Goal: Information Seeking & Learning: Check status

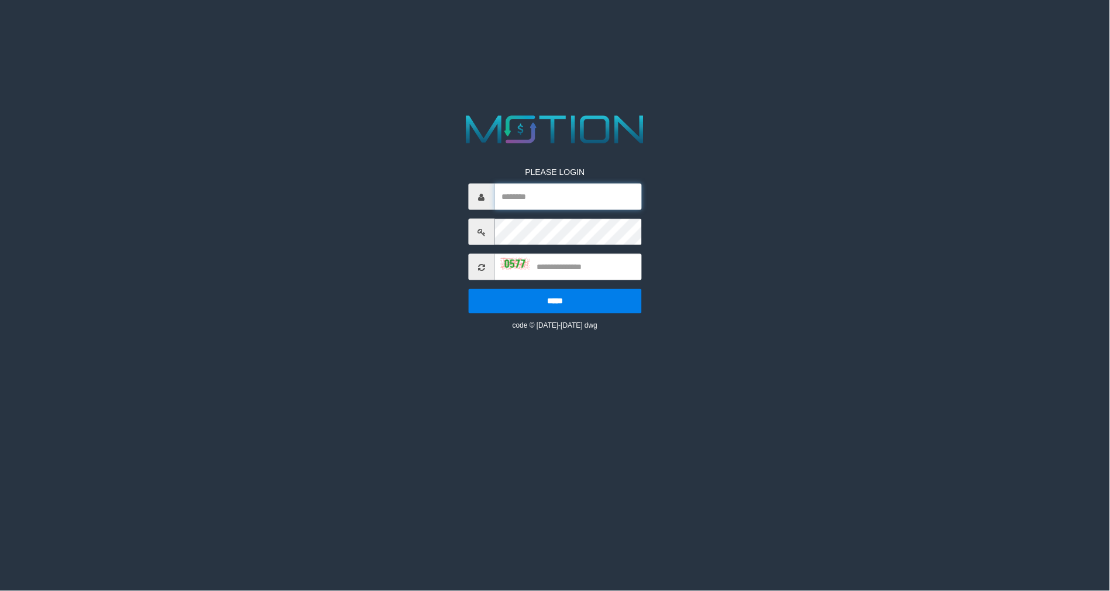
type input "*********"
click at [577, 271] on input "text" at bounding box center [567, 267] width 147 height 26
type input "****"
click at [468, 289] on input "*****" at bounding box center [554, 301] width 173 height 25
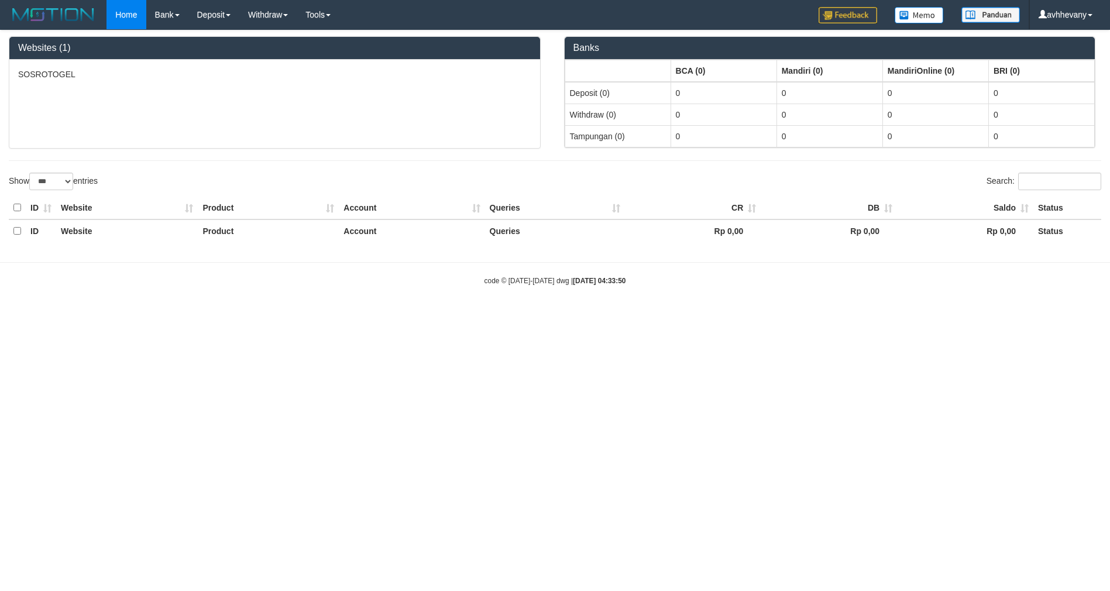
select select "***"
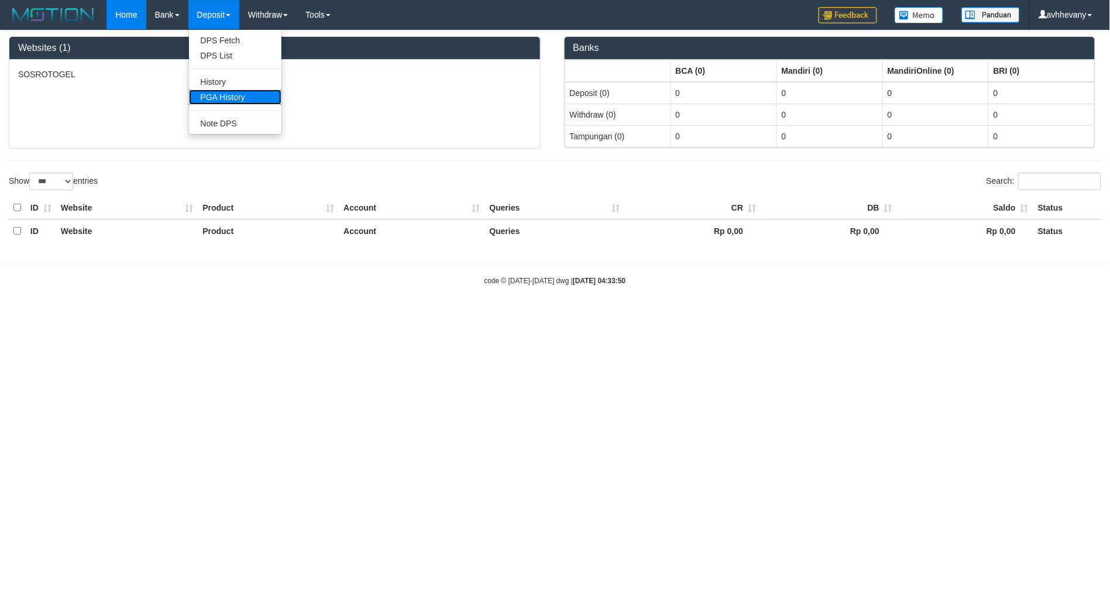
click at [219, 97] on link "PGA History" at bounding box center [235, 97] width 92 height 15
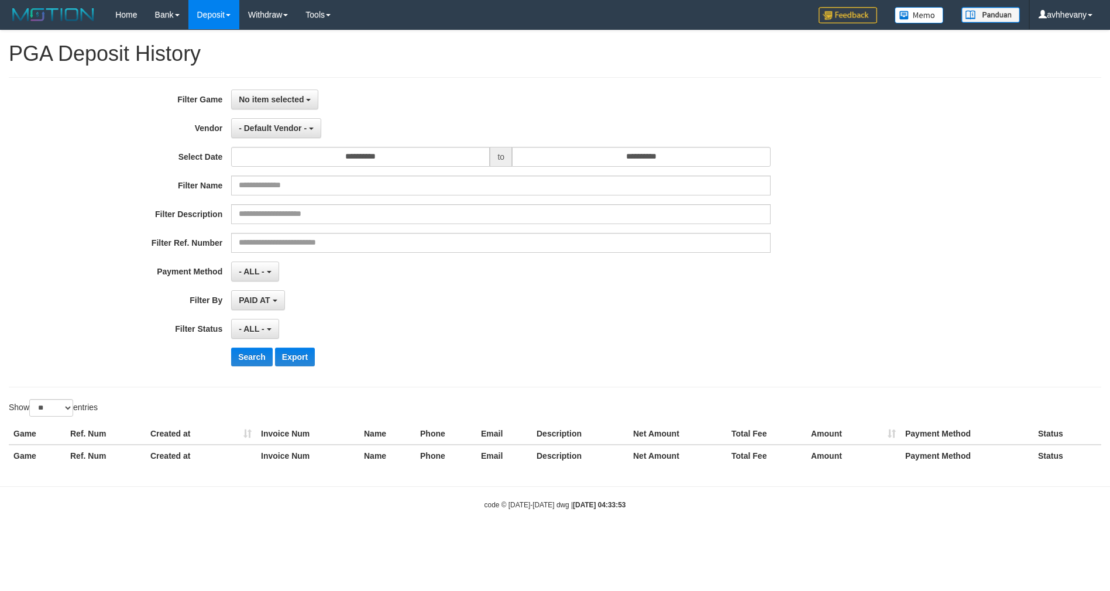
select select
select select "**"
click at [288, 95] on span "No item selected" at bounding box center [271, 99] width 65 height 9
click at [282, 156] on label "[ITOTO] SOSROTOGEL" at bounding box center [306, 160] width 149 height 18
select select "***"
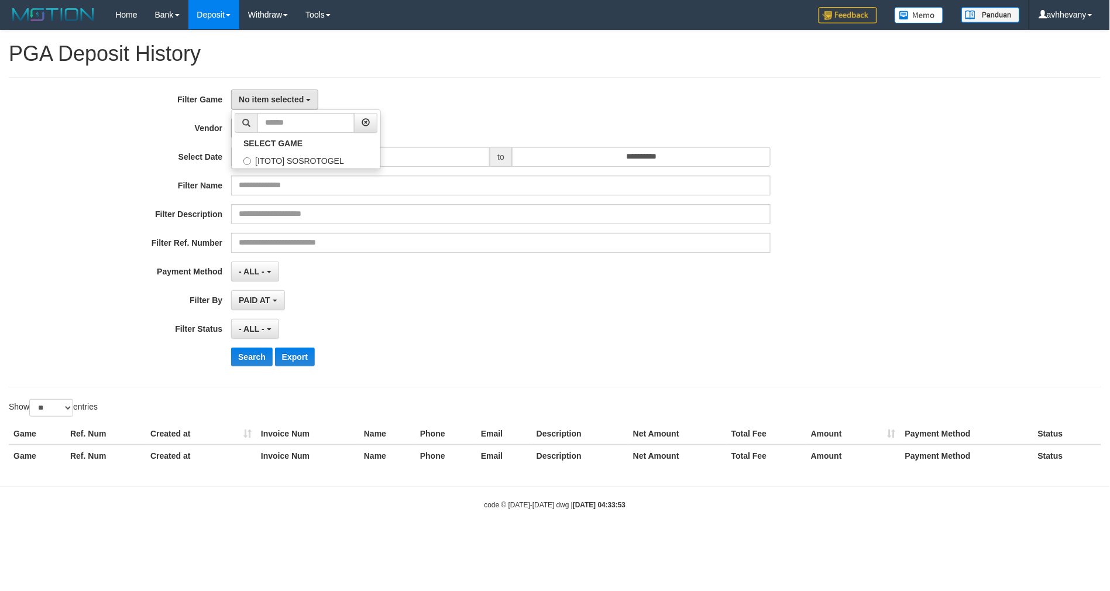
scroll to position [10, 0]
click at [278, 127] on span "- Default Vendor -" at bounding box center [273, 127] width 68 height 9
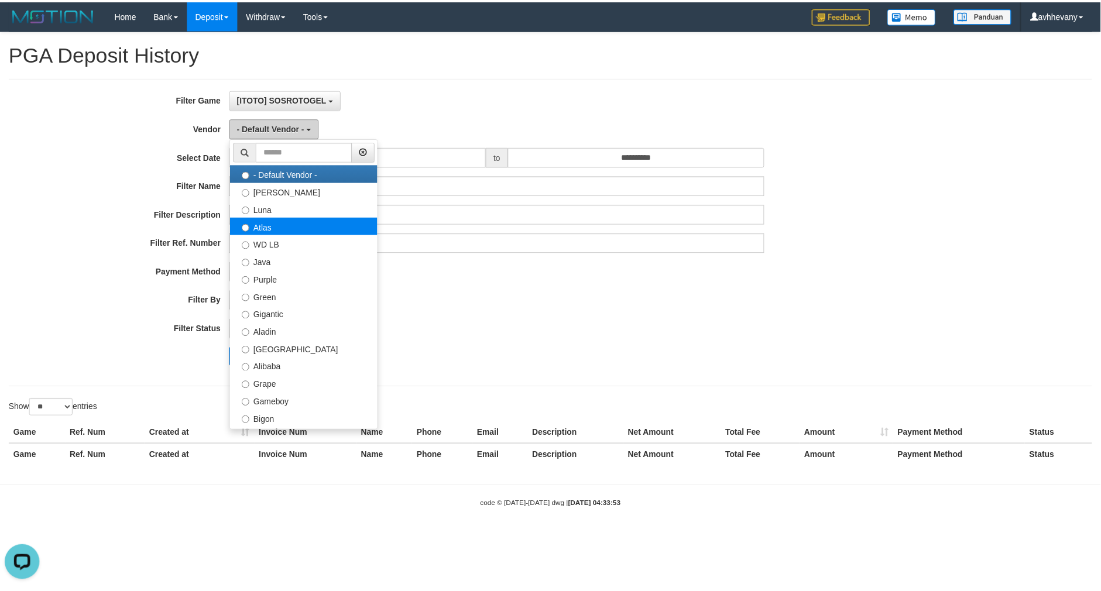
scroll to position [0, 0]
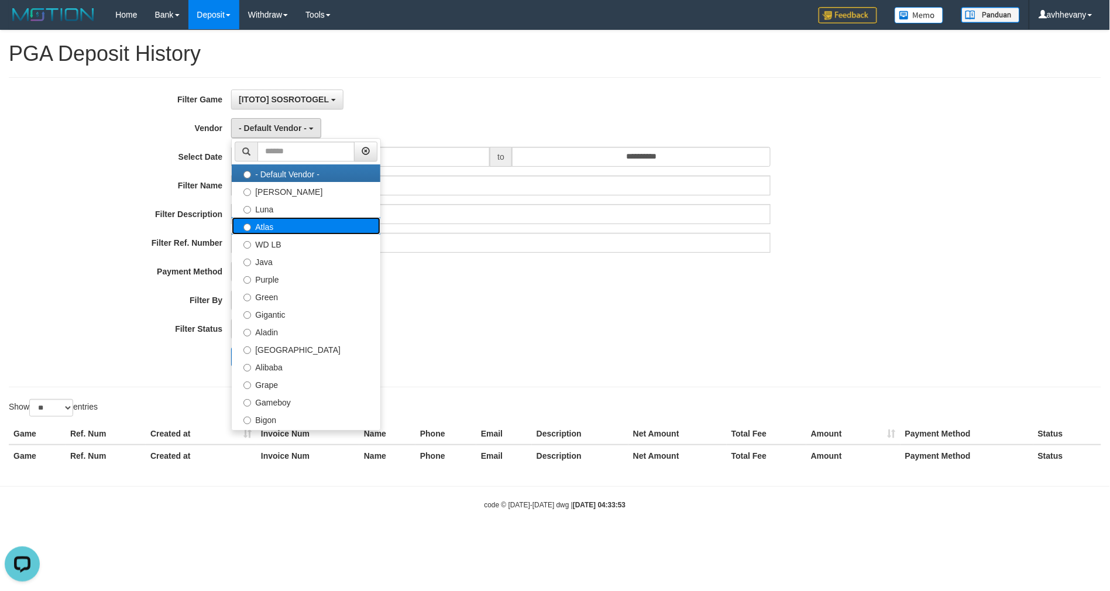
click at [266, 224] on label "Atlas" at bounding box center [306, 226] width 149 height 18
select select "**********"
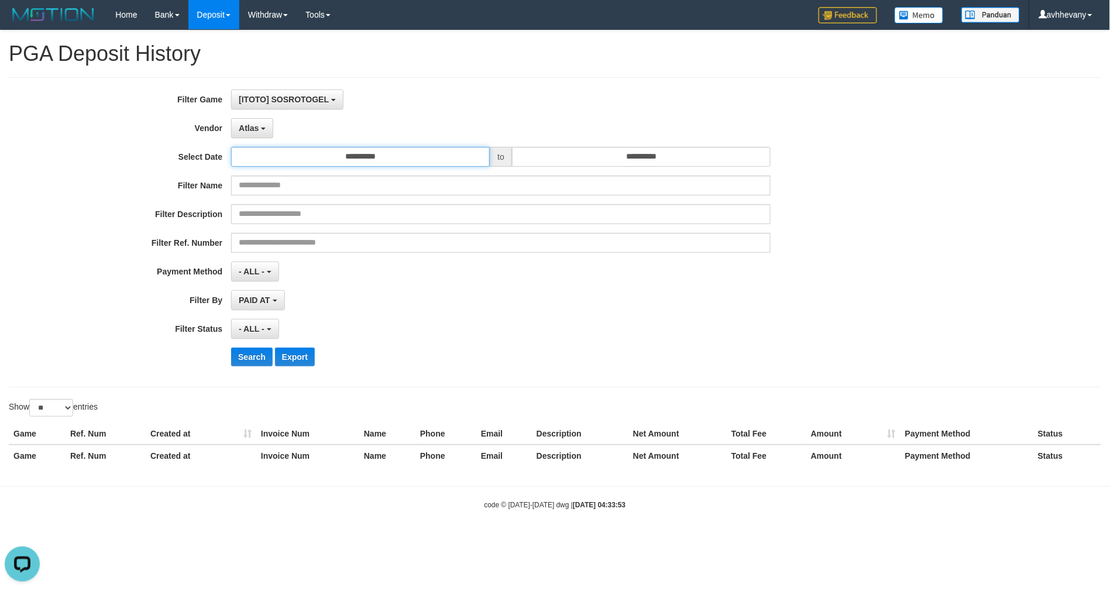
click at [296, 156] on input "**********" at bounding box center [360, 157] width 259 height 20
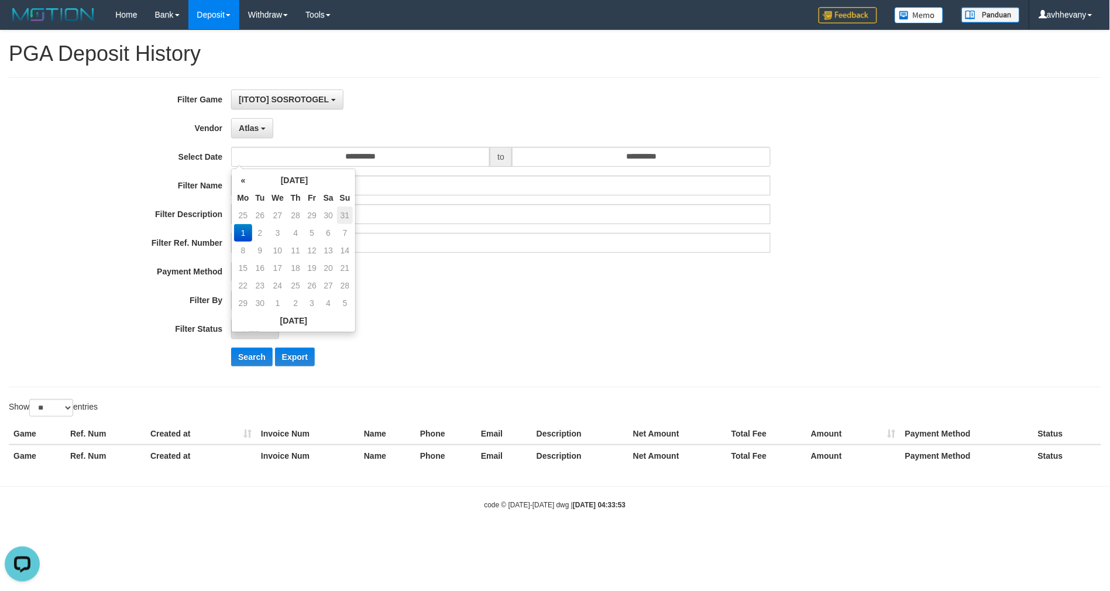
click at [341, 217] on td "31" at bounding box center [345, 216] width 16 height 18
type input "**********"
click at [342, 281] on td "31" at bounding box center [345, 286] width 16 height 18
click at [648, 162] on input "**********" at bounding box center [641, 157] width 259 height 20
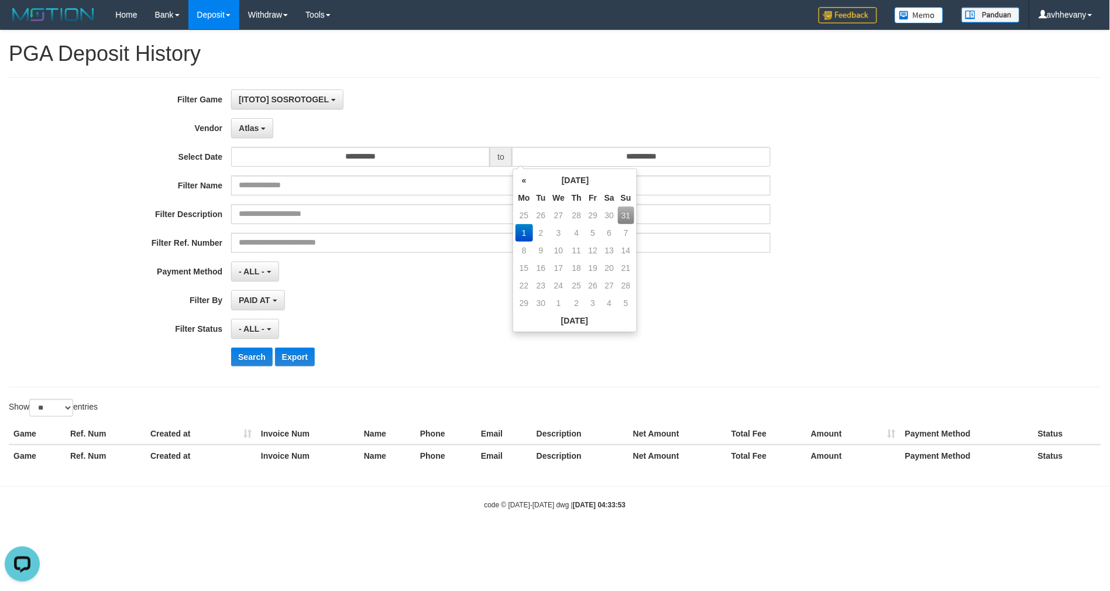
click at [623, 214] on td "31" at bounding box center [626, 216] width 16 height 18
type input "**********"
click at [430, 325] on div "- ALL - SELECT ALL - ALL - SELECT STATUS PENDING/UNPAID PAID CANCELED EXPIRED" at bounding box center [501, 329] width 540 height 20
click at [257, 335] on button "- ALL -" at bounding box center [254, 329] width 47 height 20
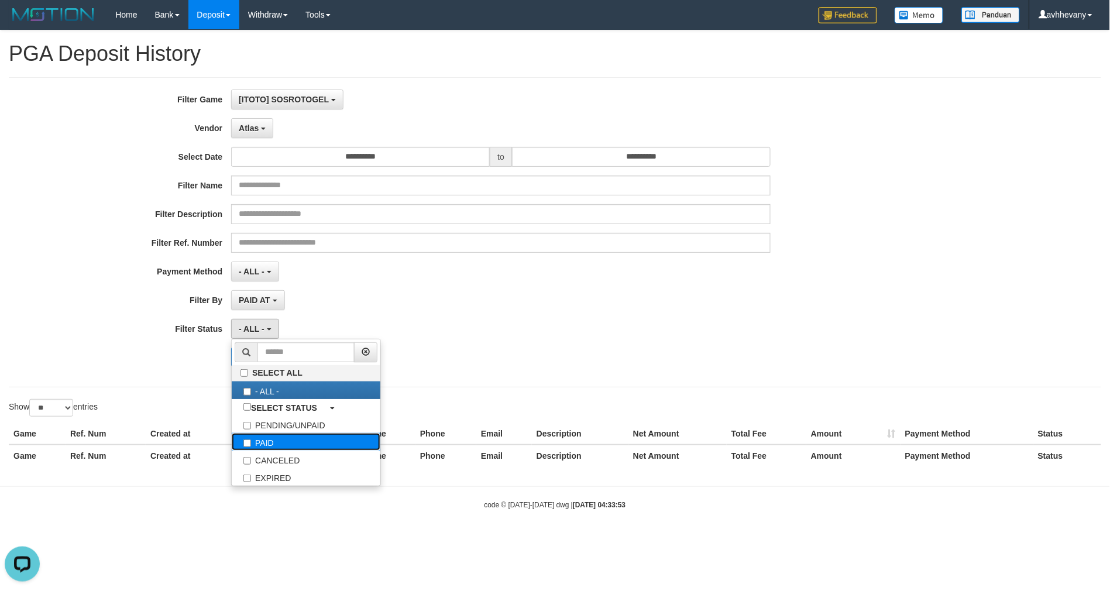
click at [269, 443] on label "PAID" at bounding box center [306, 442] width 149 height 18
select select "*"
click at [483, 337] on div "PAID SELECT ALL - ALL - SELECT STATUS PENDING/UNPAID PAID CANCELED EXPIRED" at bounding box center [501, 329] width 540 height 20
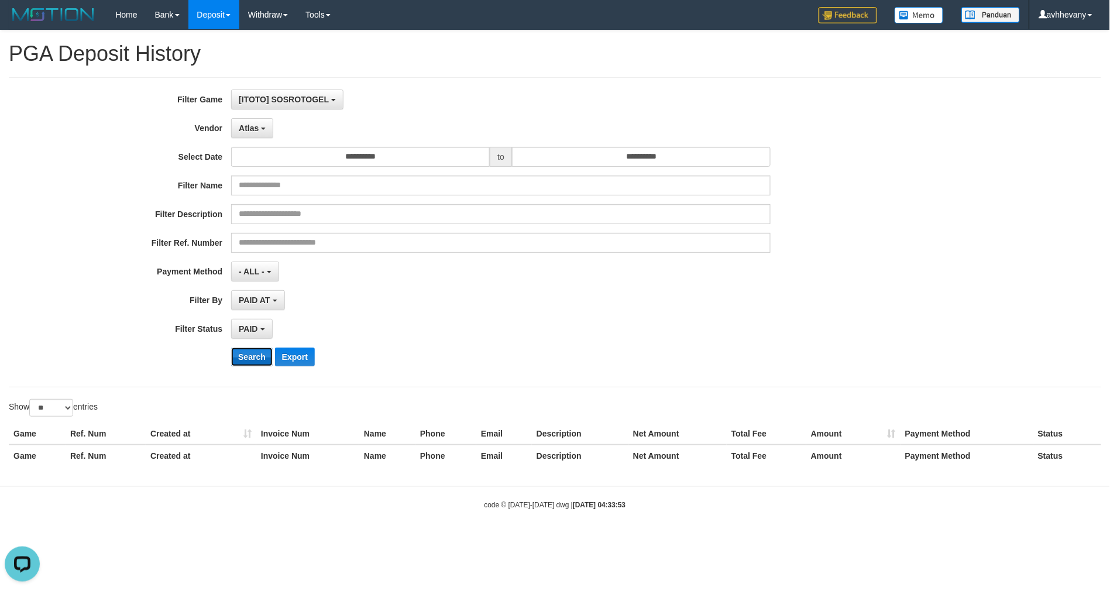
click at [257, 356] on button "Search" at bounding box center [252, 357] width 42 height 19
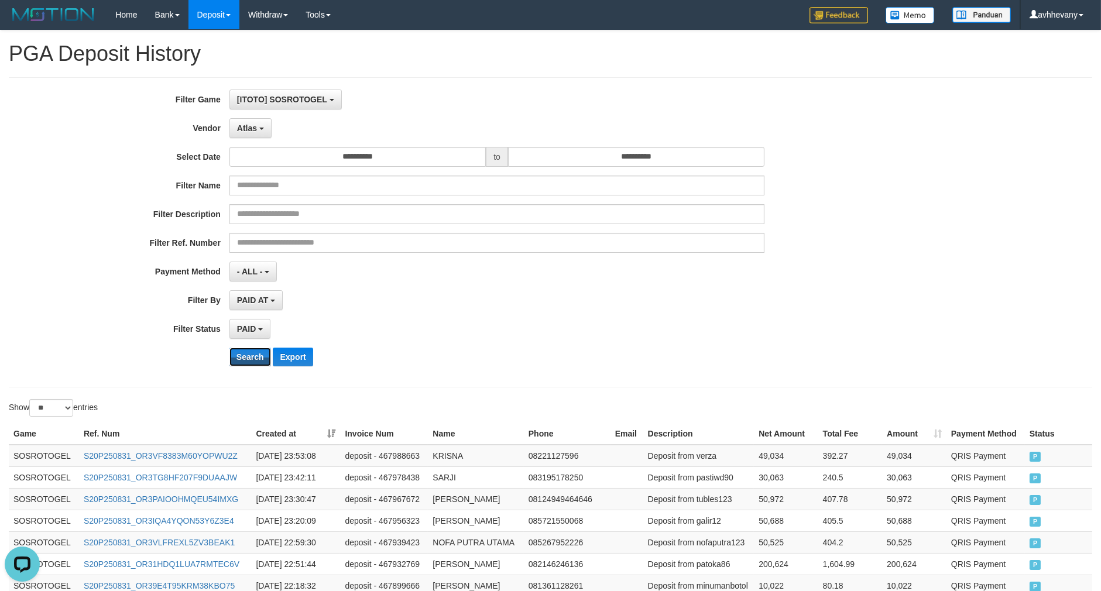
scroll to position [512, 0]
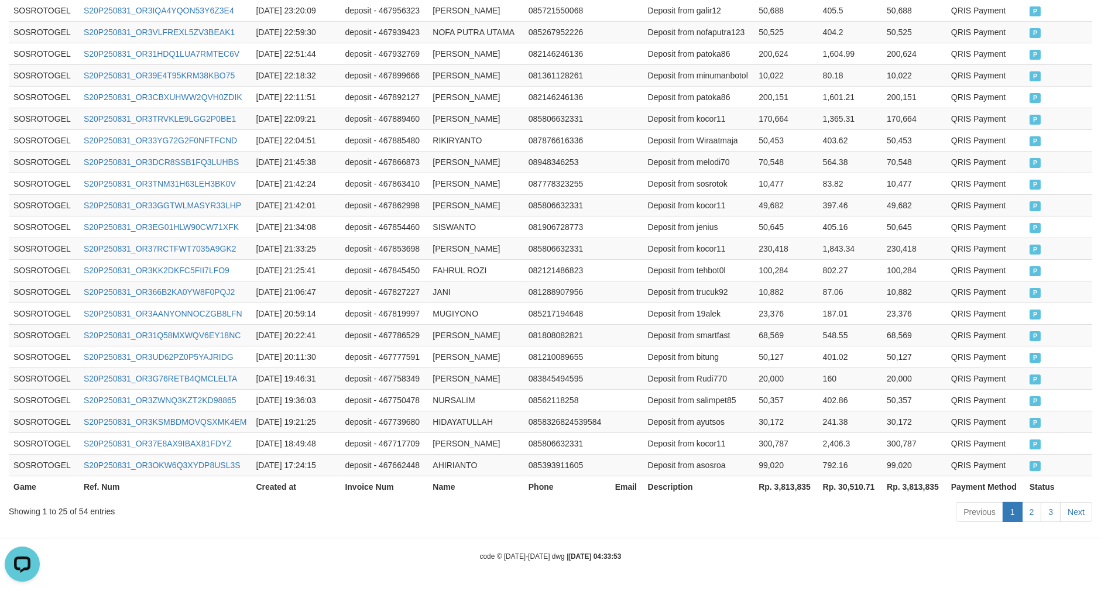
click at [785, 484] on th "Rp. 3,813,835" at bounding box center [786, 487] width 64 height 22
copy th "3,813,835"
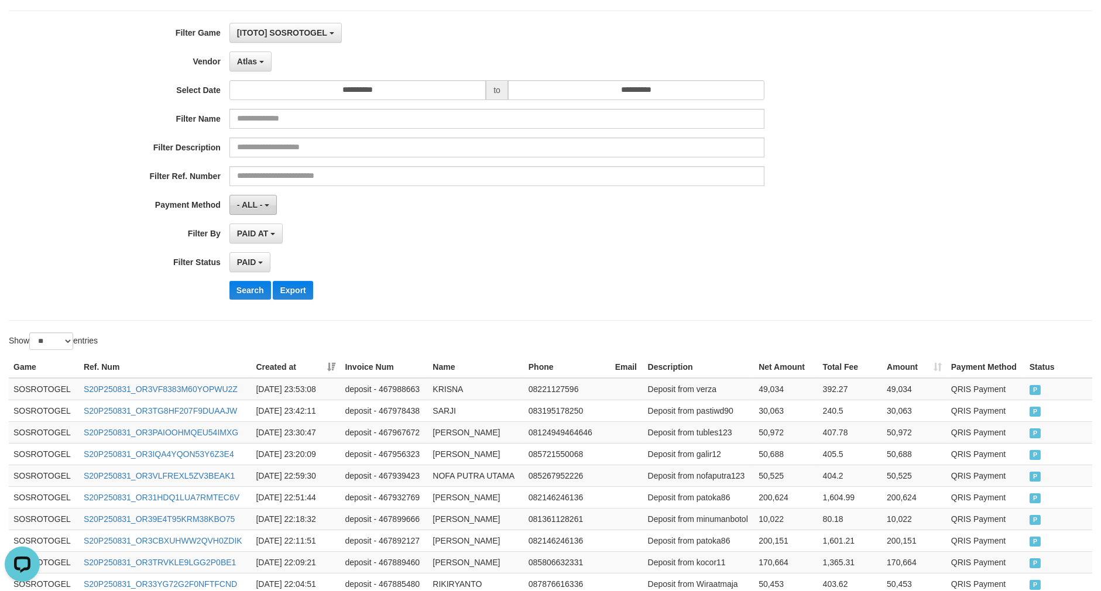
scroll to position [0, 0]
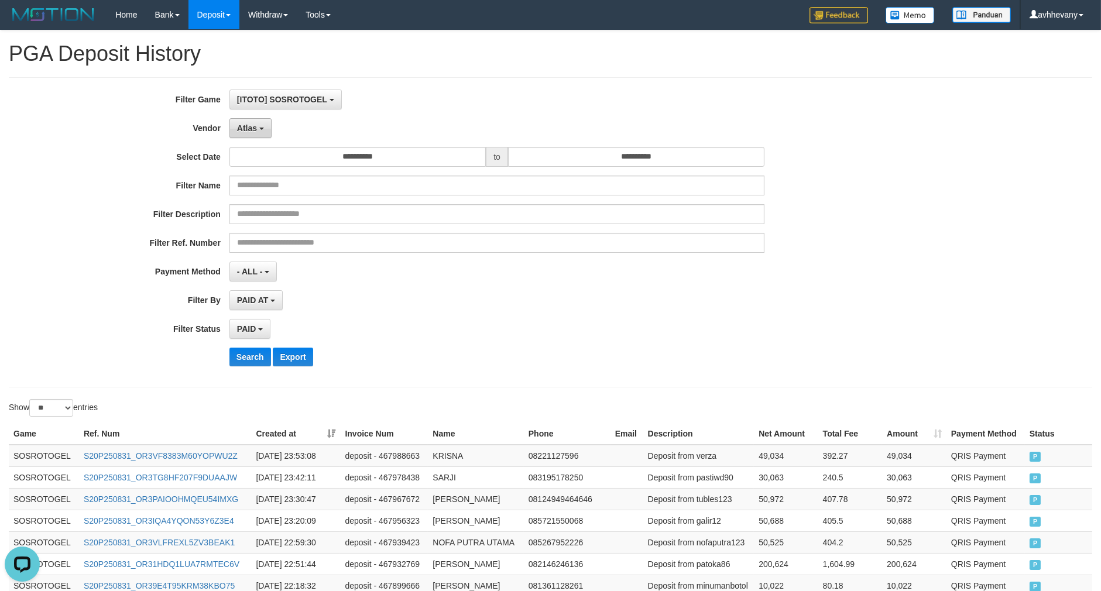
click at [256, 133] on button "Atlas" at bounding box center [250, 128] width 42 height 20
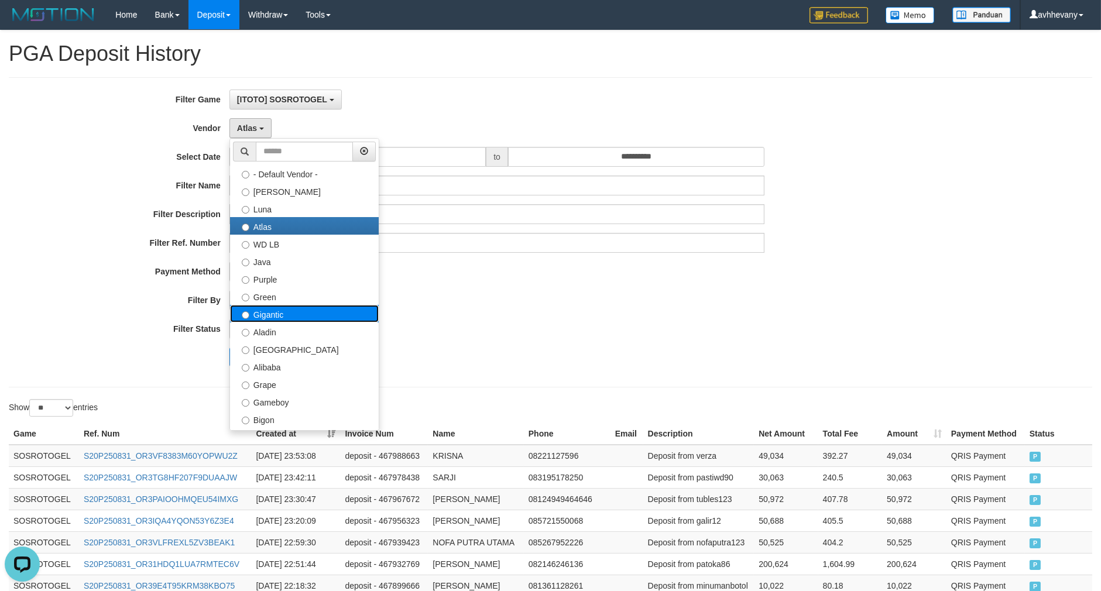
click at [286, 318] on label "Gigantic" at bounding box center [304, 314] width 149 height 18
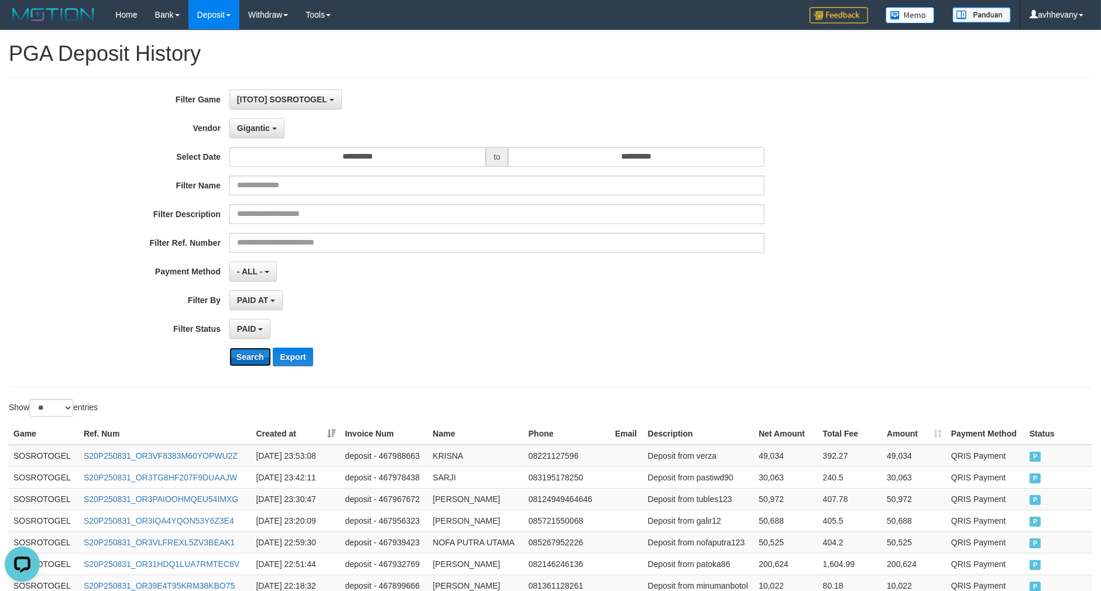
click at [255, 354] on button "Search" at bounding box center [250, 357] width 42 height 19
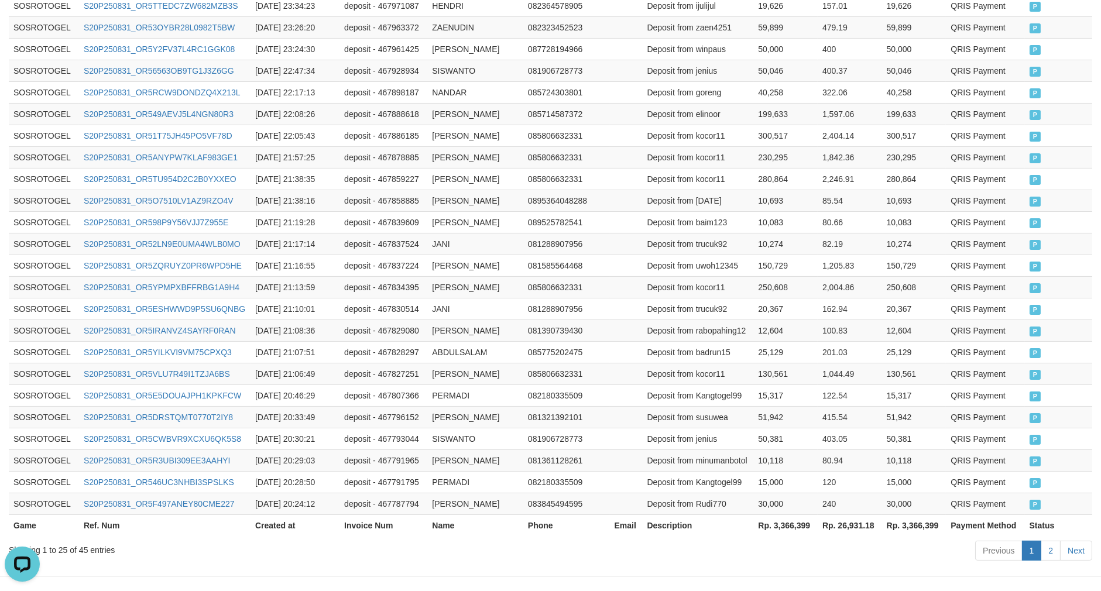
scroll to position [512, 0]
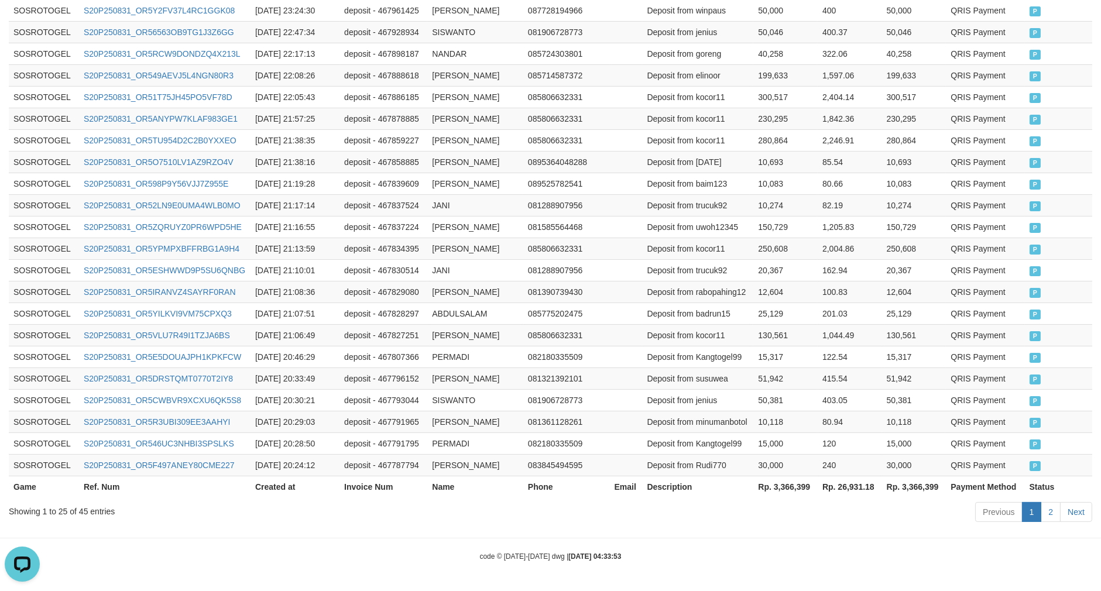
click at [797, 480] on th "Rp. 3,366,399" at bounding box center [785, 487] width 64 height 22
copy th "3,366,399"
click at [797, 151] on td "10,693" at bounding box center [785, 162] width 64 height 22
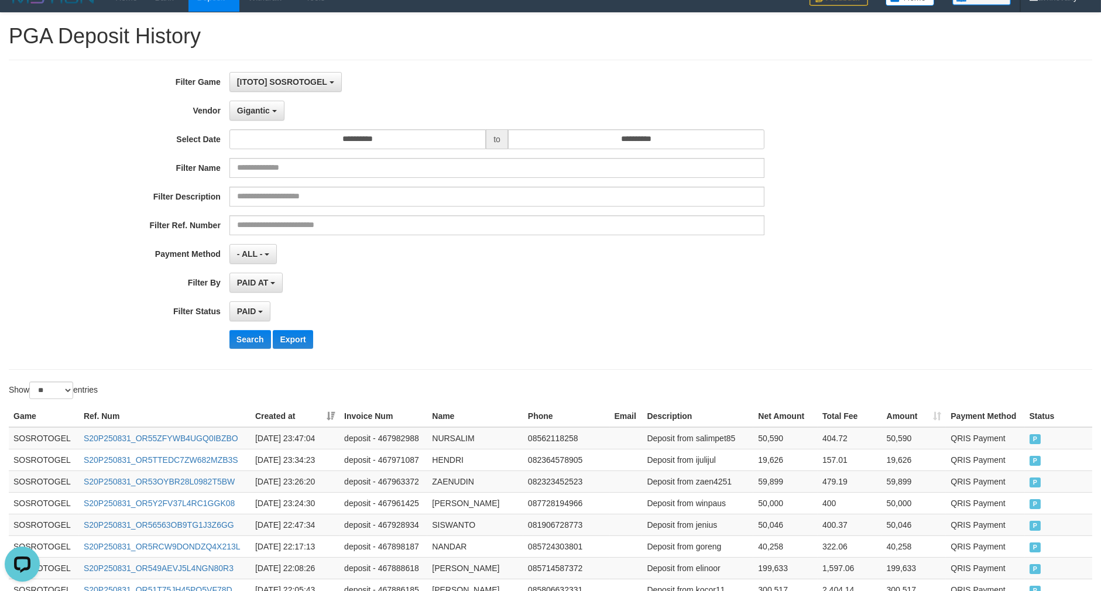
scroll to position [0, 0]
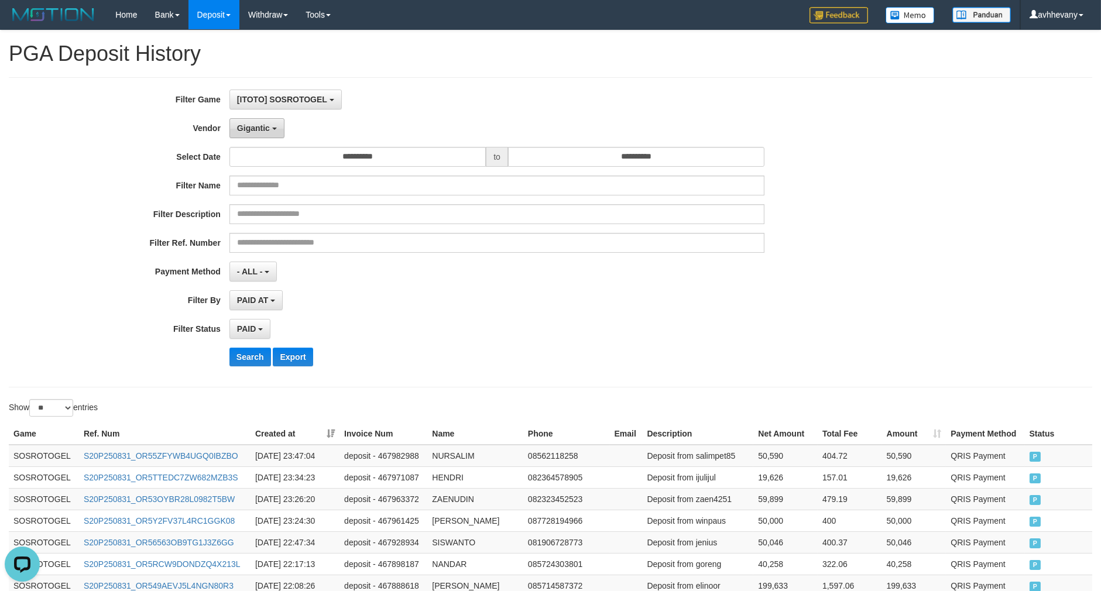
click at [257, 132] on span "Gigantic" at bounding box center [253, 127] width 33 height 9
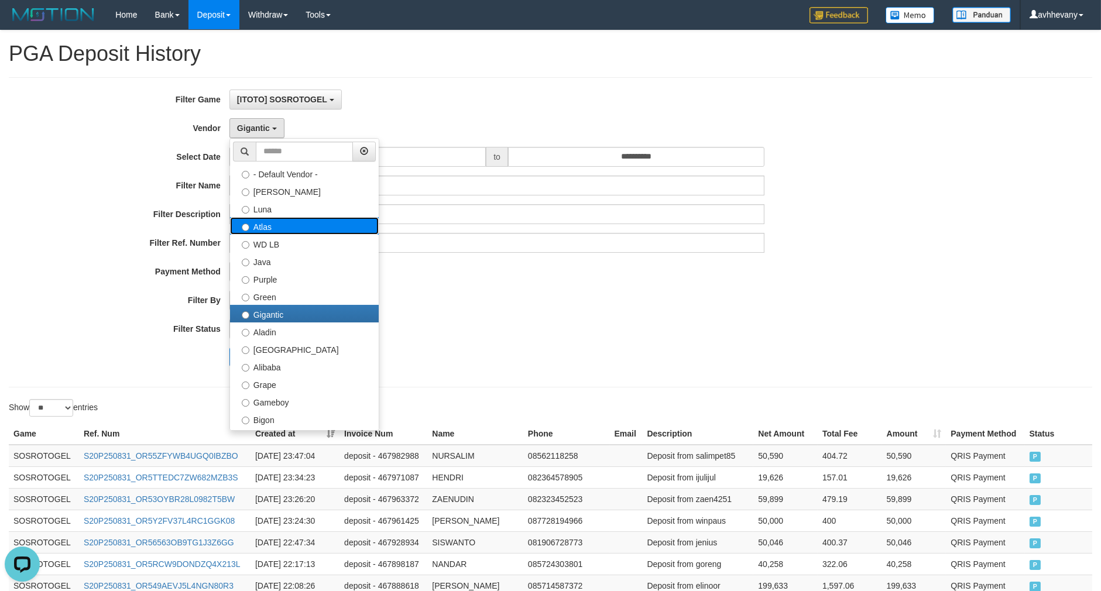
click at [310, 222] on label "Atlas" at bounding box center [304, 226] width 149 height 18
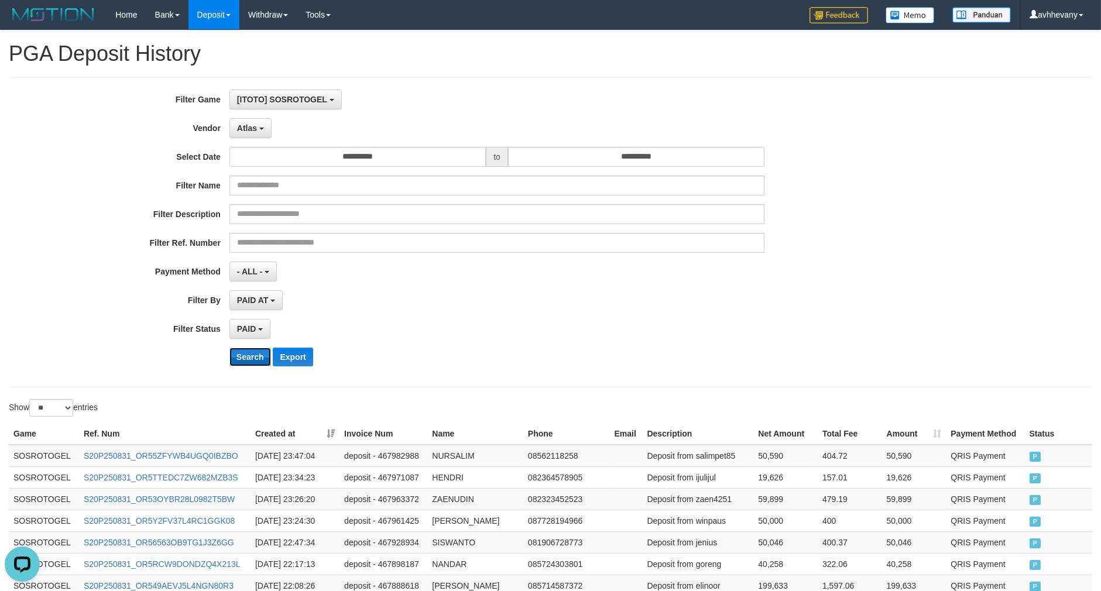
click at [250, 358] on button "Search" at bounding box center [250, 357] width 42 height 19
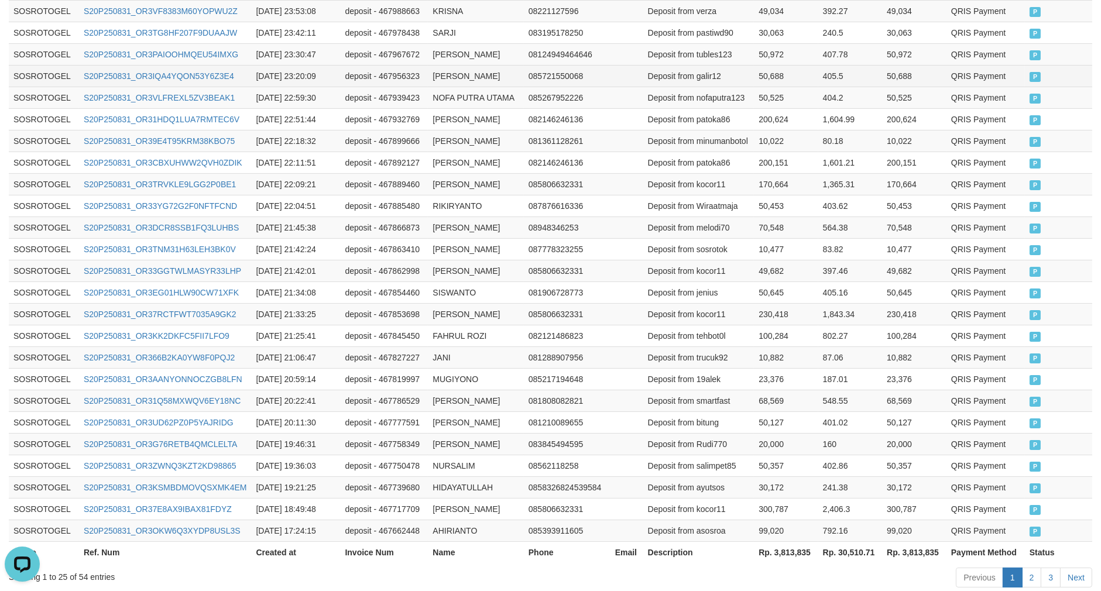
scroll to position [512, 0]
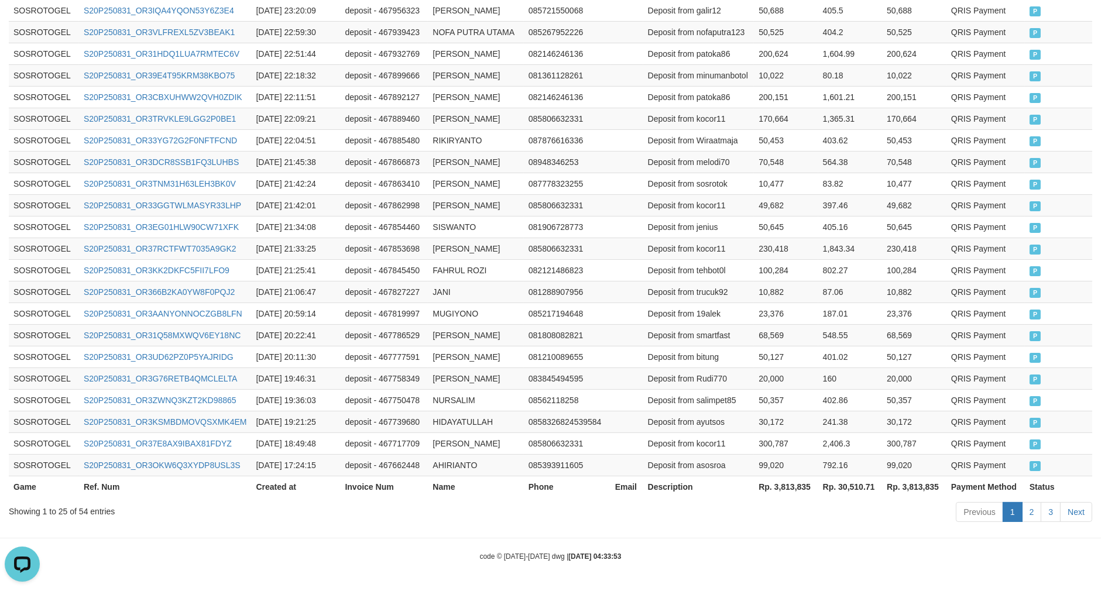
click at [782, 496] on th "Rp. 3,813,835" at bounding box center [786, 487] width 64 height 22
click at [782, 494] on th "Rp. 3,813,835" at bounding box center [786, 487] width 64 height 22
click at [782, 492] on th "Rp. 3,813,835" at bounding box center [786, 487] width 64 height 22
copy th "3,813,835"
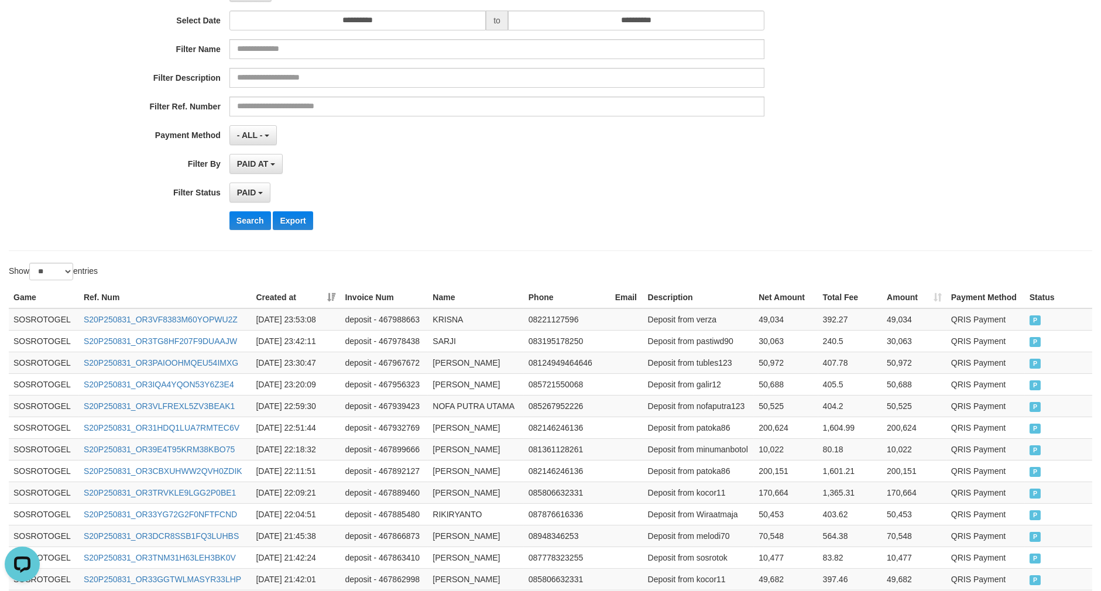
scroll to position [0, 0]
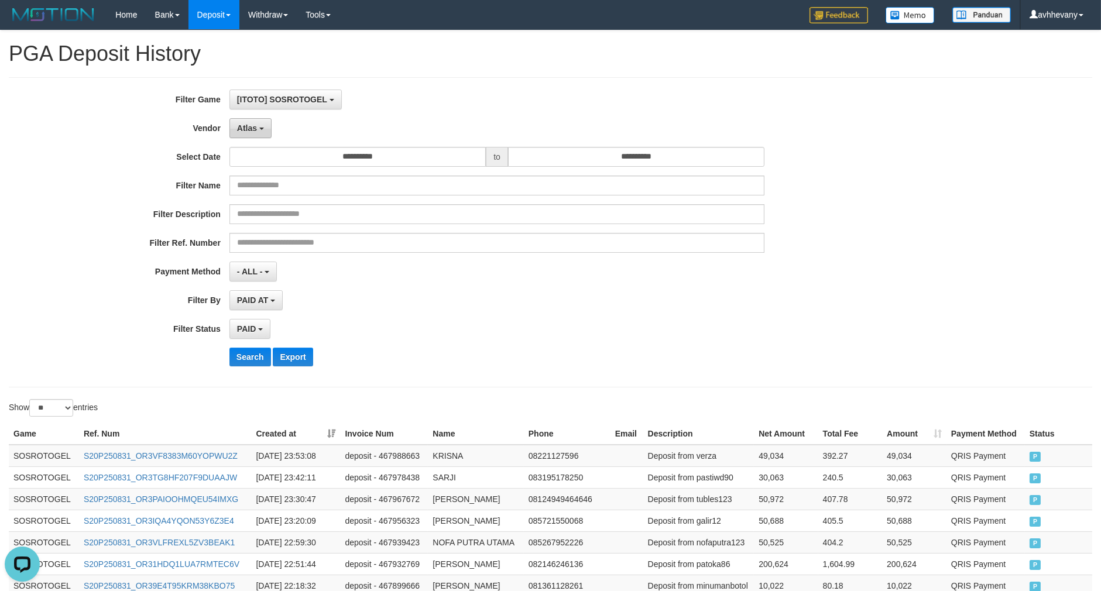
click at [256, 126] on button "Atlas" at bounding box center [250, 128] width 42 height 20
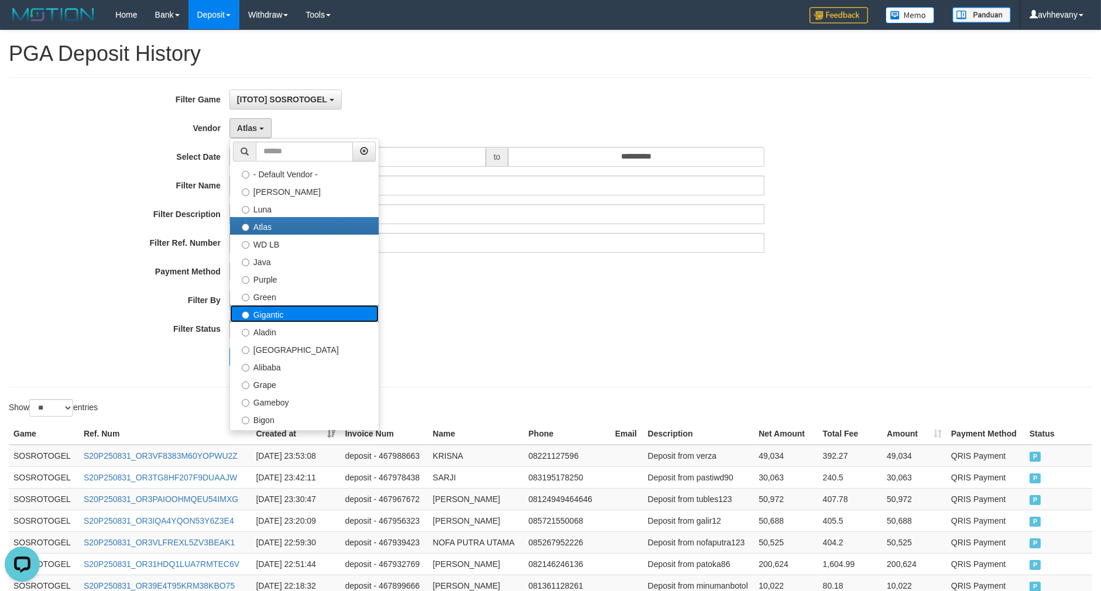
click at [276, 307] on label "Gigantic" at bounding box center [304, 314] width 149 height 18
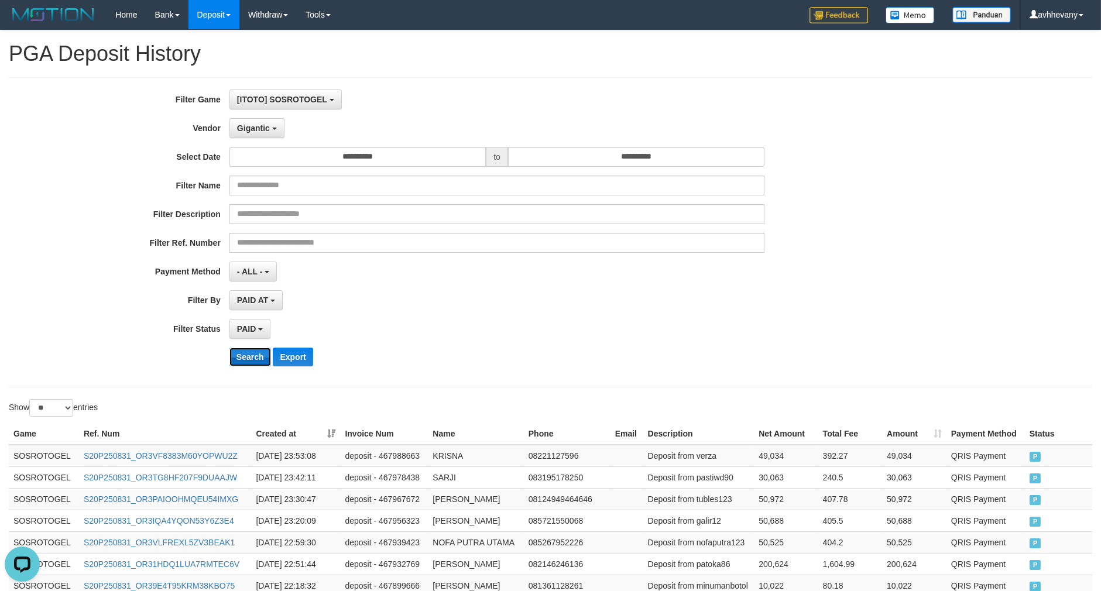
click at [248, 359] on button "Search" at bounding box center [250, 357] width 42 height 19
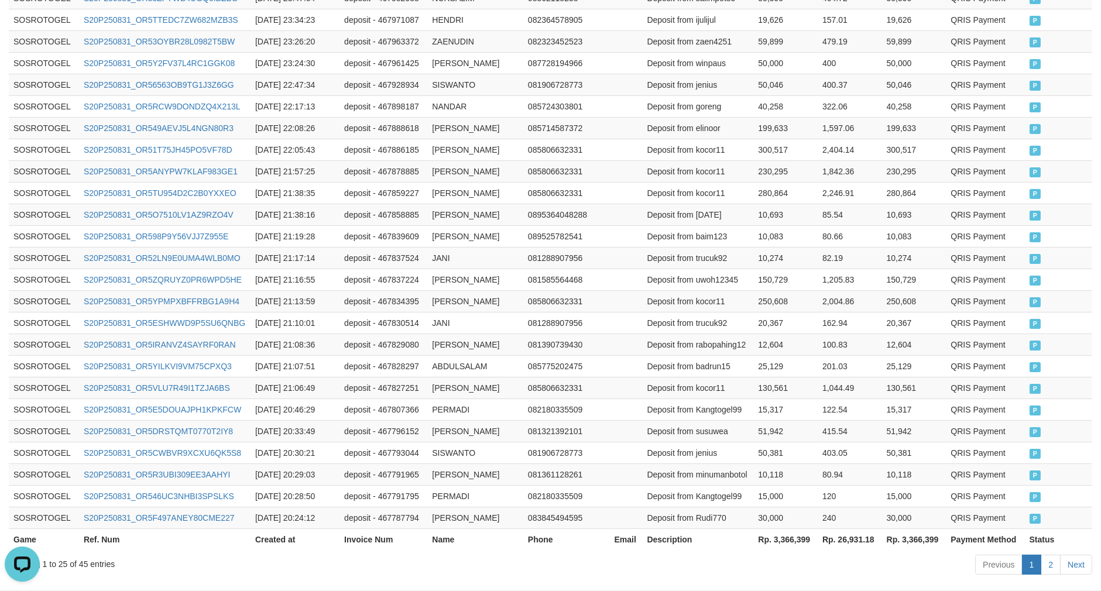
scroll to position [512, 0]
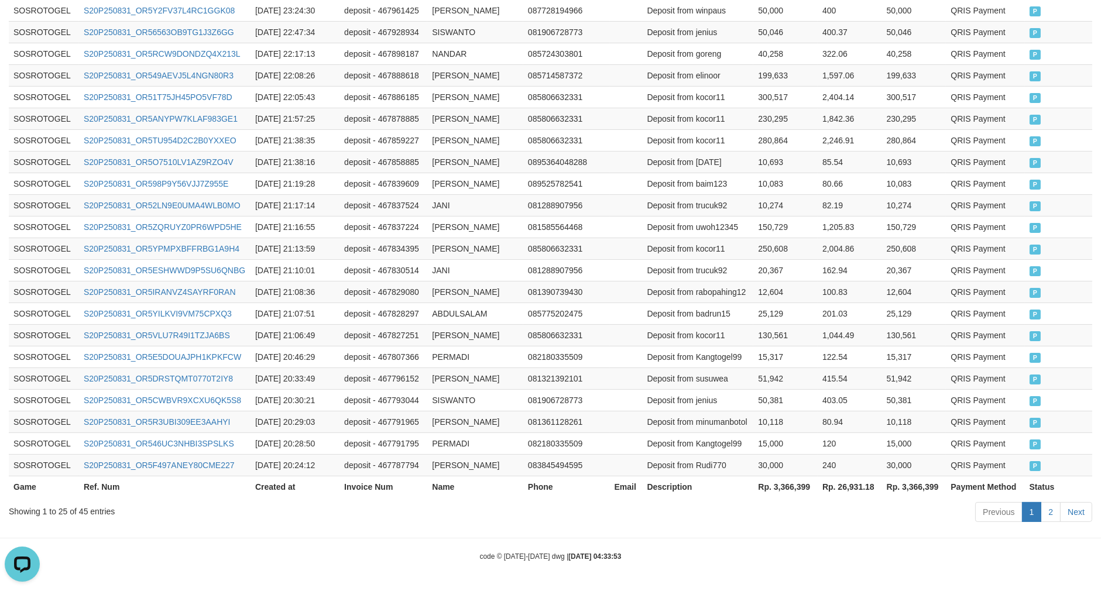
click at [792, 494] on th "Rp. 3,366,399" at bounding box center [785, 487] width 64 height 22
copy th "3,366,399"
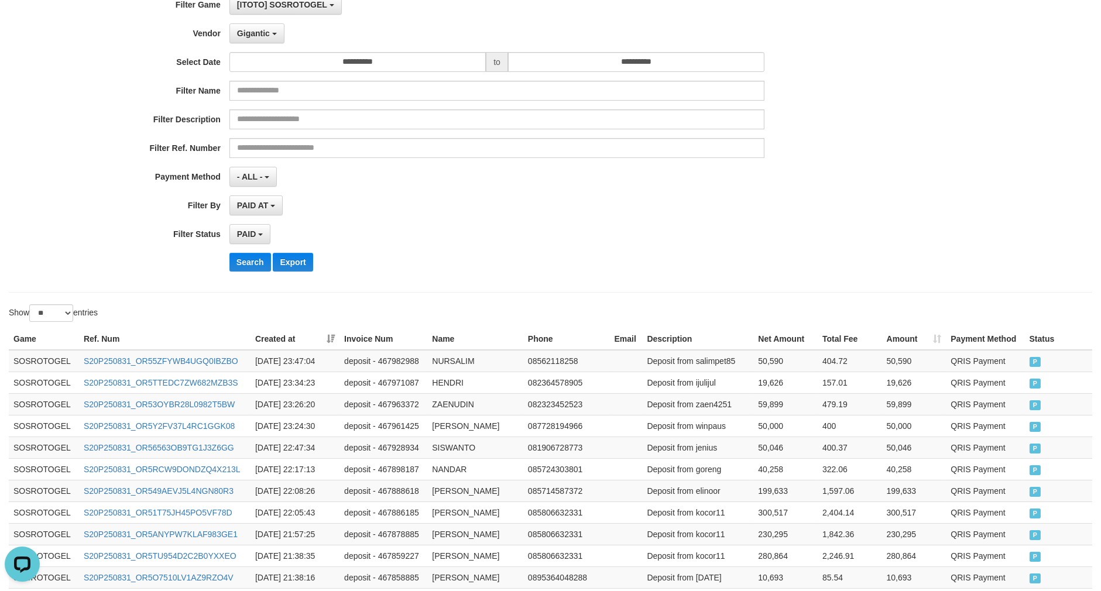
scroll to position [0, 0]
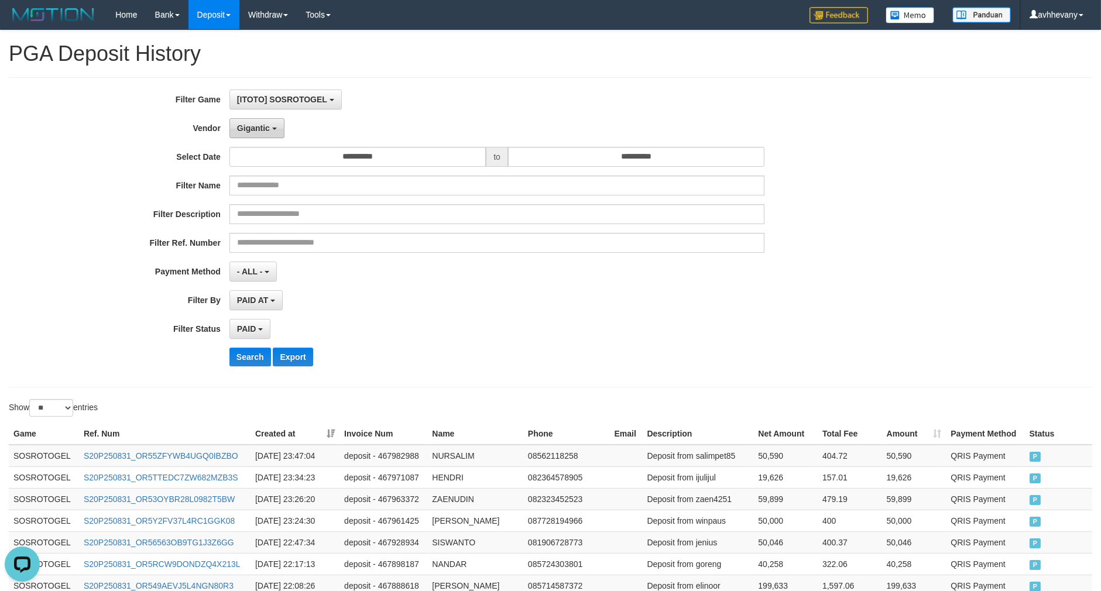
click at [242, 135] on button "Gigantic" at bounding box center [256, 128] width 55 height 20
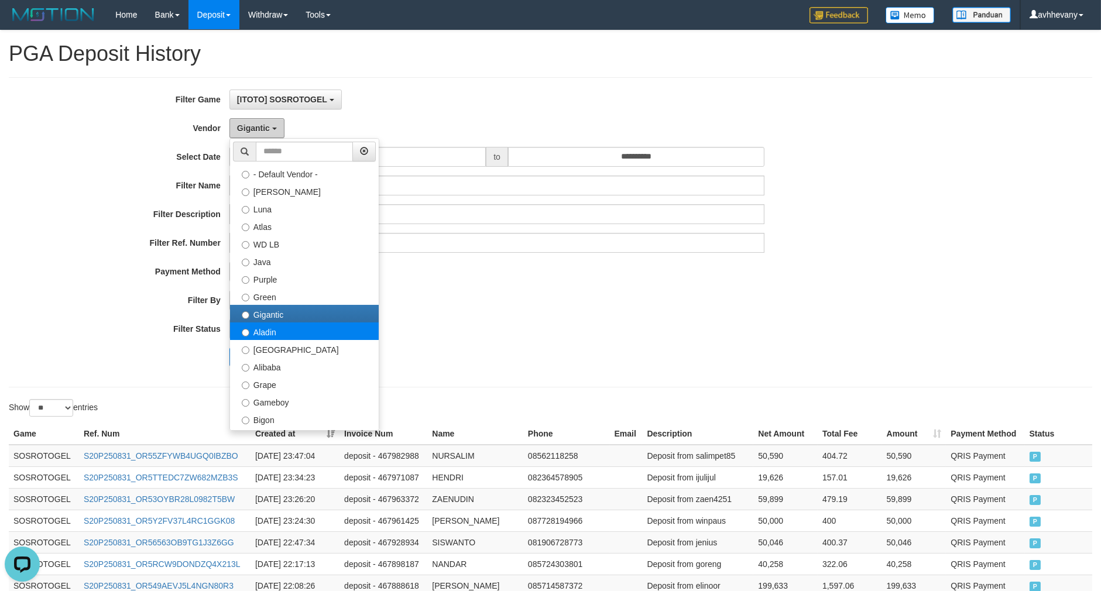
scroll to position [195, 0]
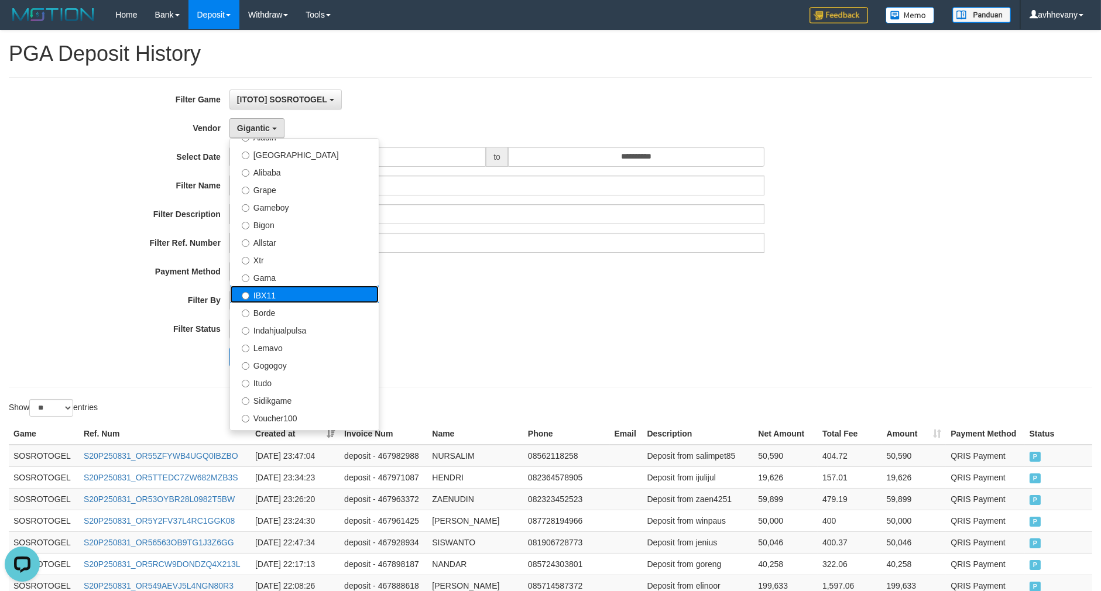
click at [281, 290] on label "IBX11" at bounding box center [304, 295] width 149 height 18
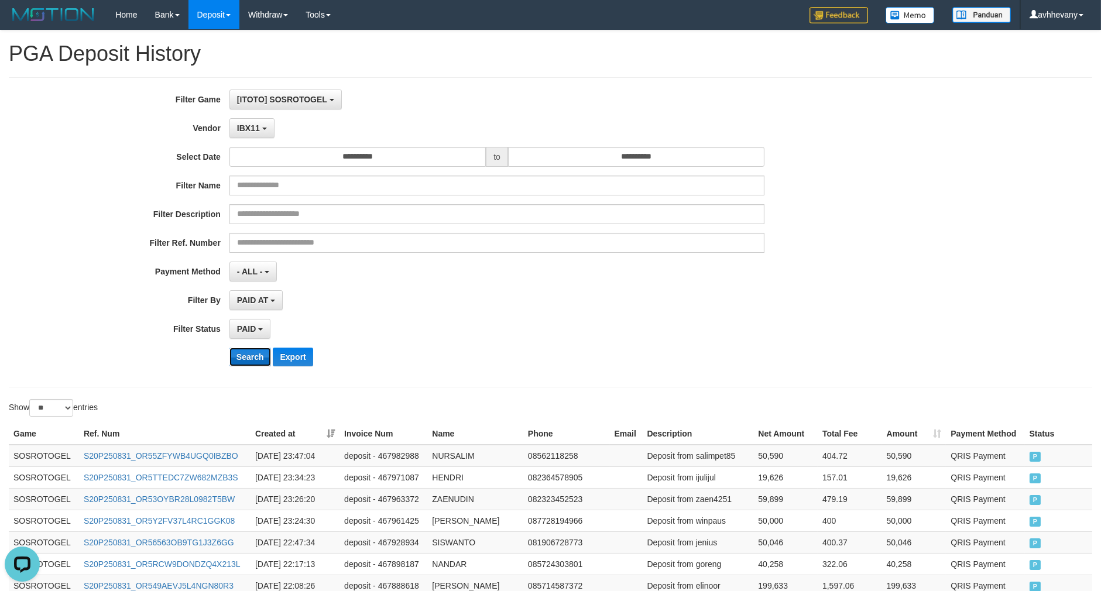
click at [250, 357] on button "Search" at bounding box center [250, 357] width 42 height 19
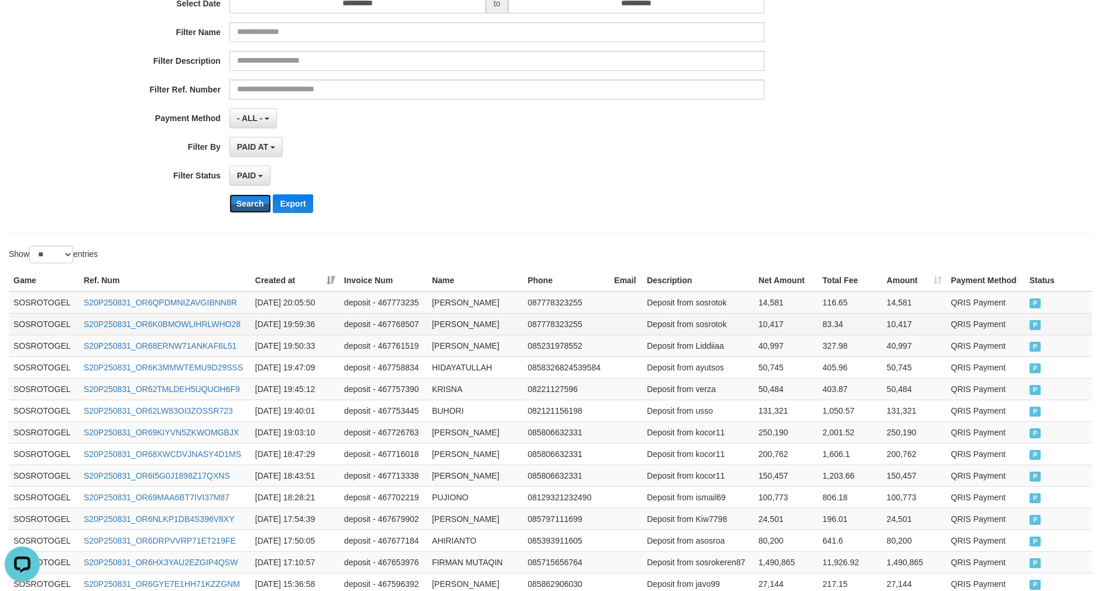
scroll to position [582, 0]
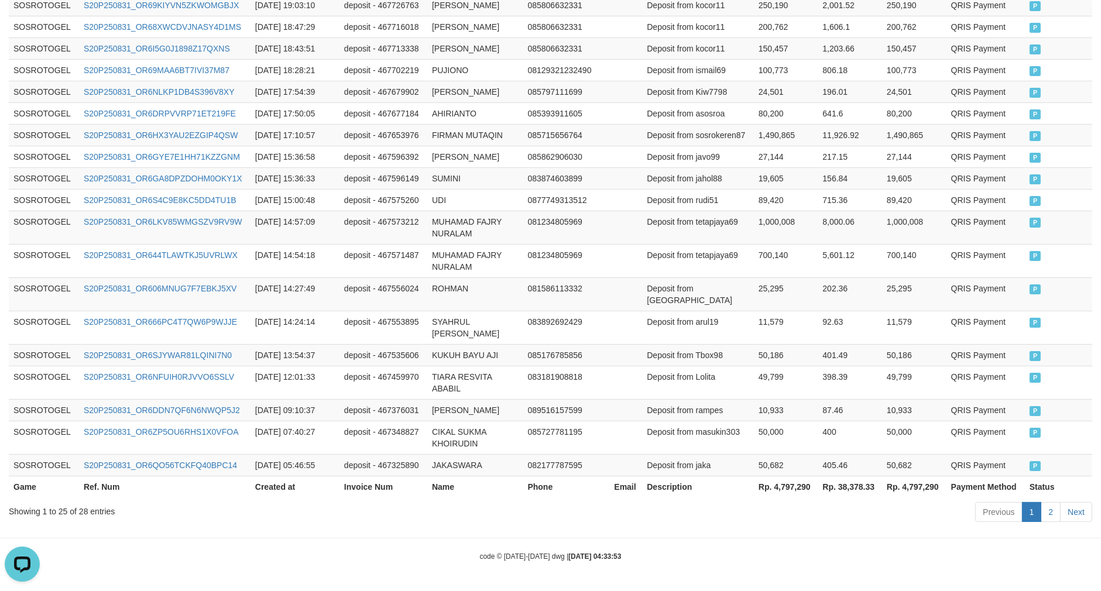
click at [780, 490] on th "Rp. 4,797,290" at bounding box center [786, 487] width 64 height 22
copy th "4,797,290"
click at [780, 490] on th "Rp. 4,797,290" at bounding box center [786, 487] width 64 height 22
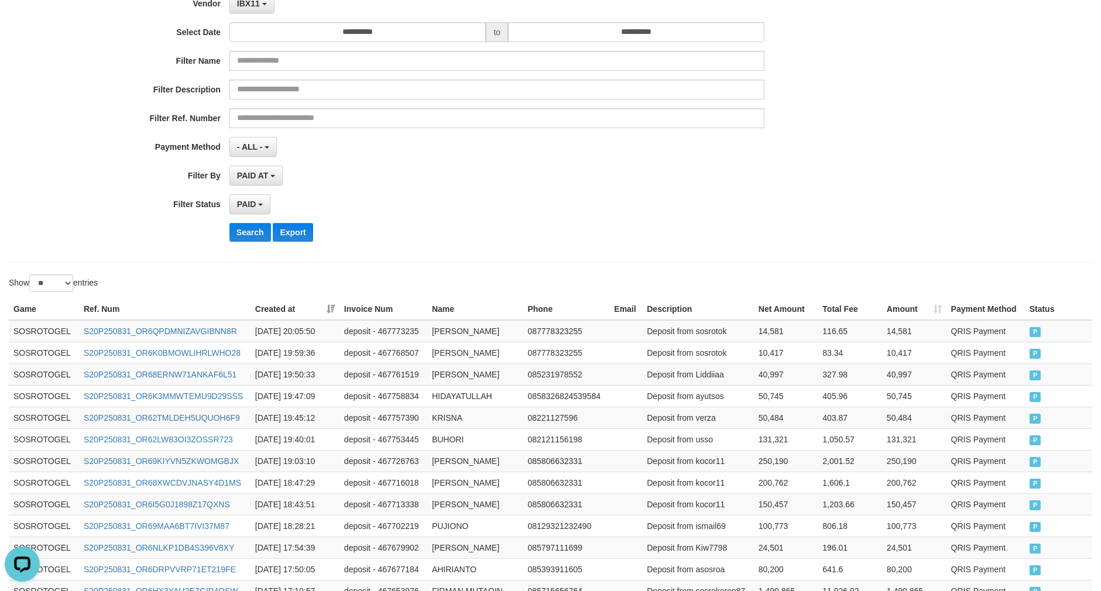
scroll to position [0, 0]
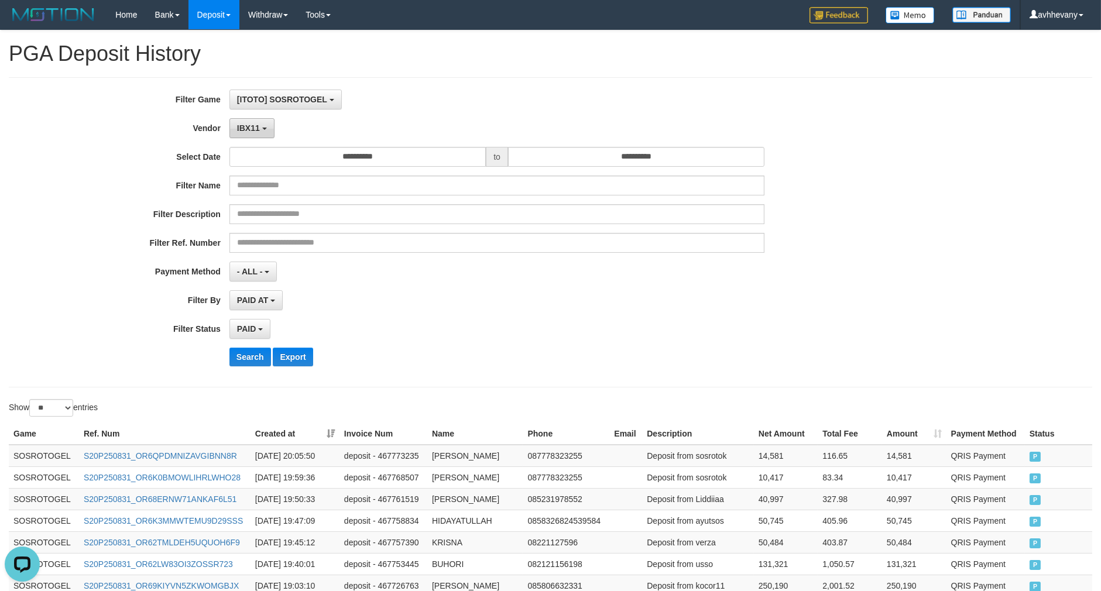
click at [255, 124] on span "IBX11" at bounding box center [248, 127] width 23 height 9
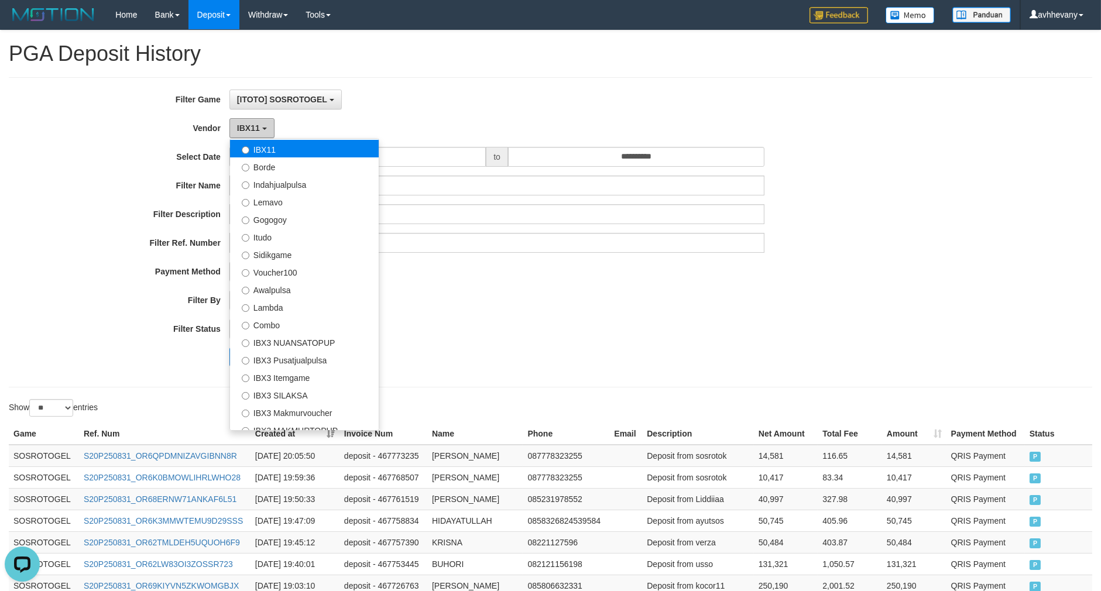
scroll to position [383, 0]
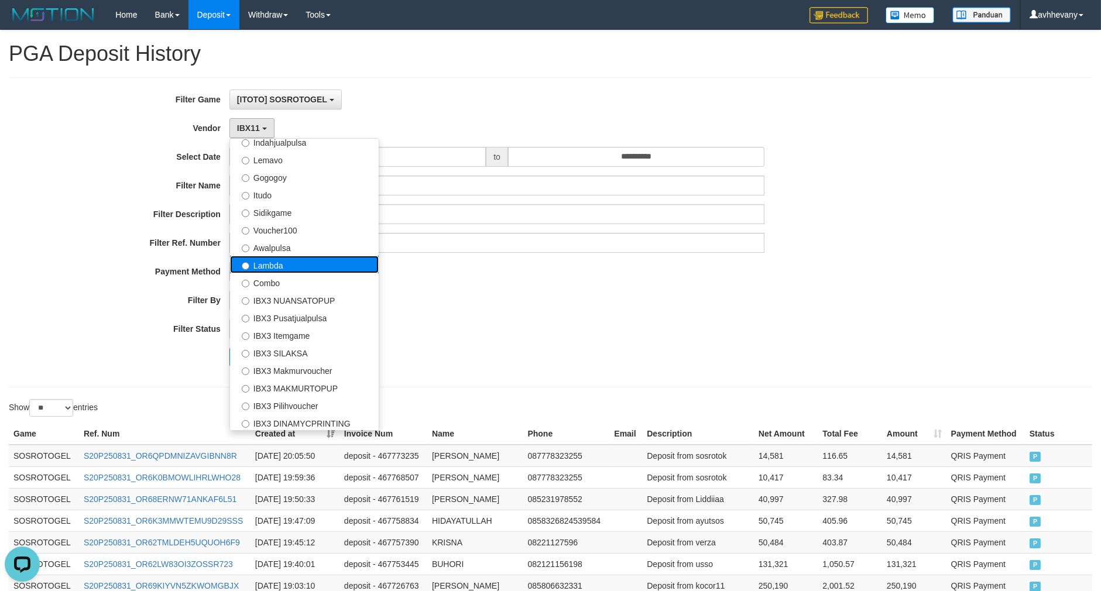
click at [305, 260] on label "Lambda" at bounding box center [304, 265] width 149 height 18
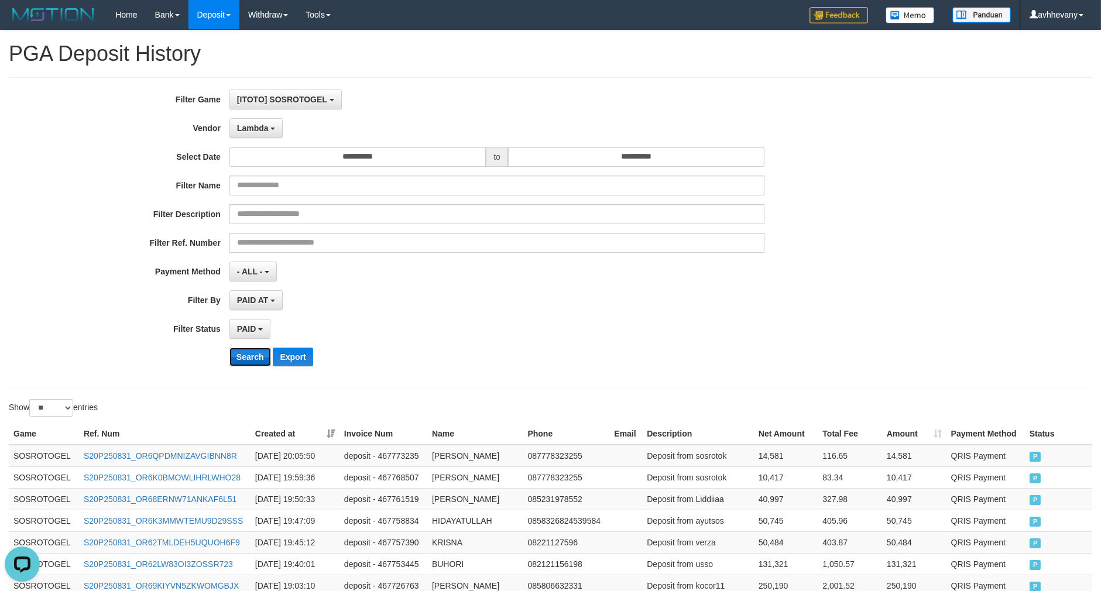
click at [246, 350] on button "Search" at bounding box center [250, 357] width 42 height 19
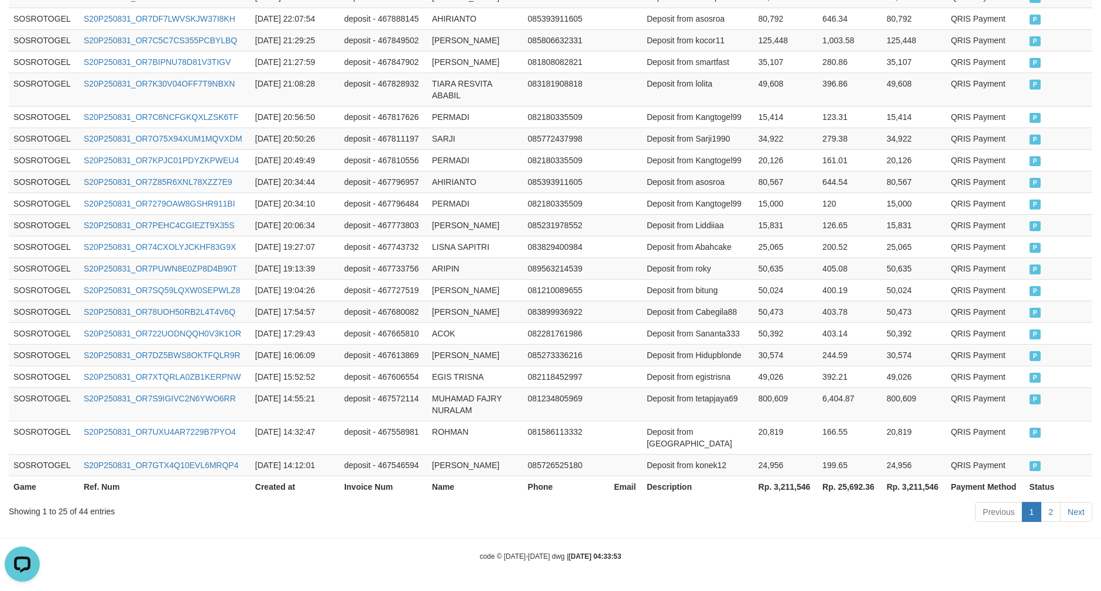
click at [780, 482] on th "Rp. 3,211,546" at bounding box center [786, 487] width 64 height 22
copy th "3,211,546"
click at [780, 482] on th "Rp. 3,211,546" at bounding box center [786, 487] width 64 height 22
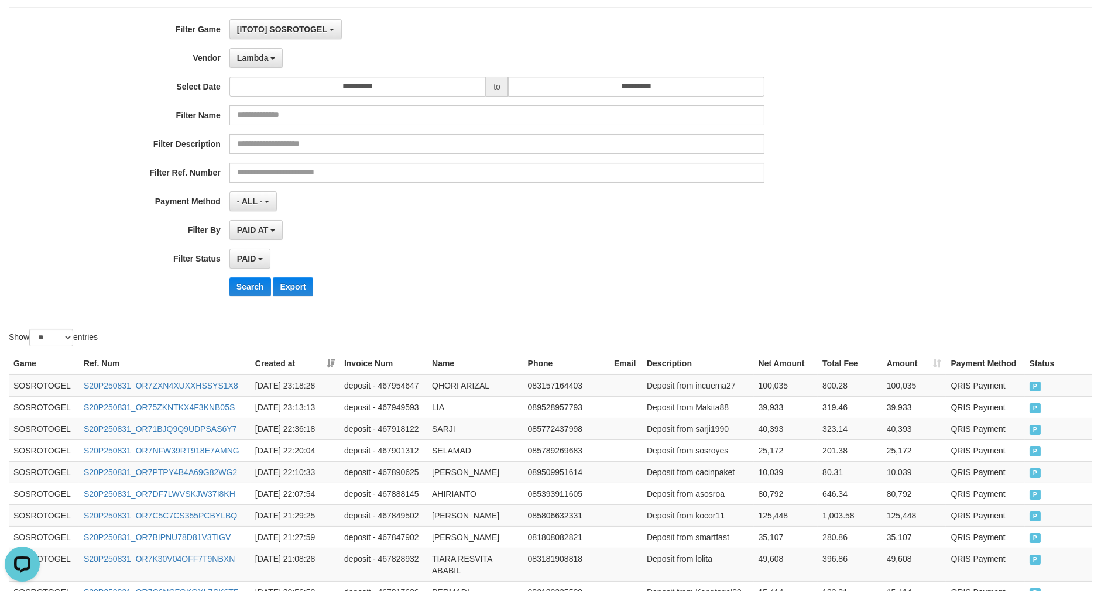
scroll to position [0, 0]
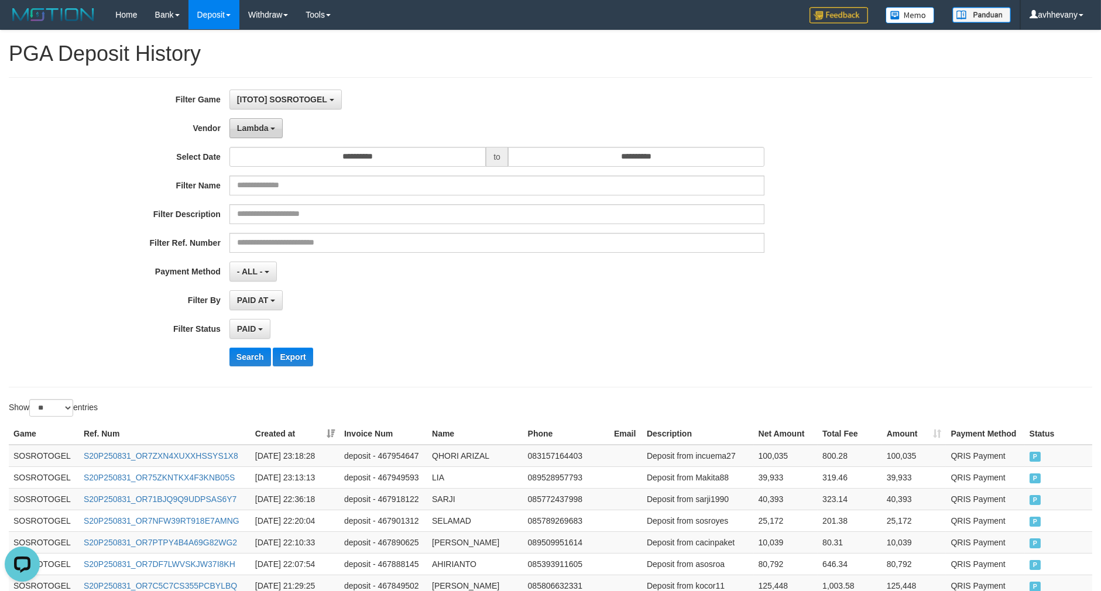
click at [264, 137] on button "Lambda" at bounding box center [256, 128] width 54 height 20
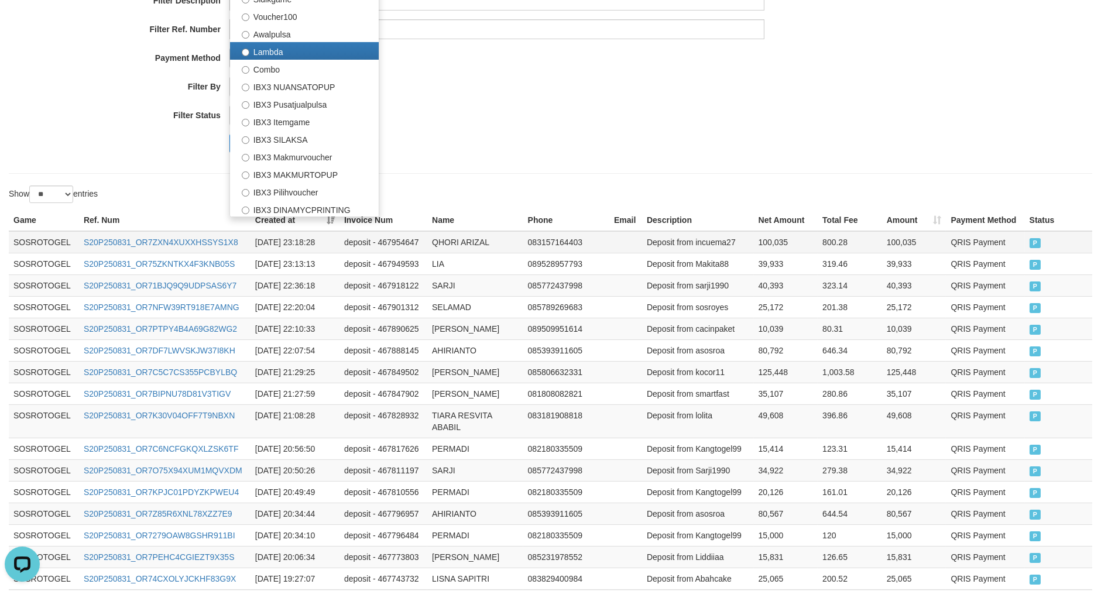
scroll to position [195, 0]
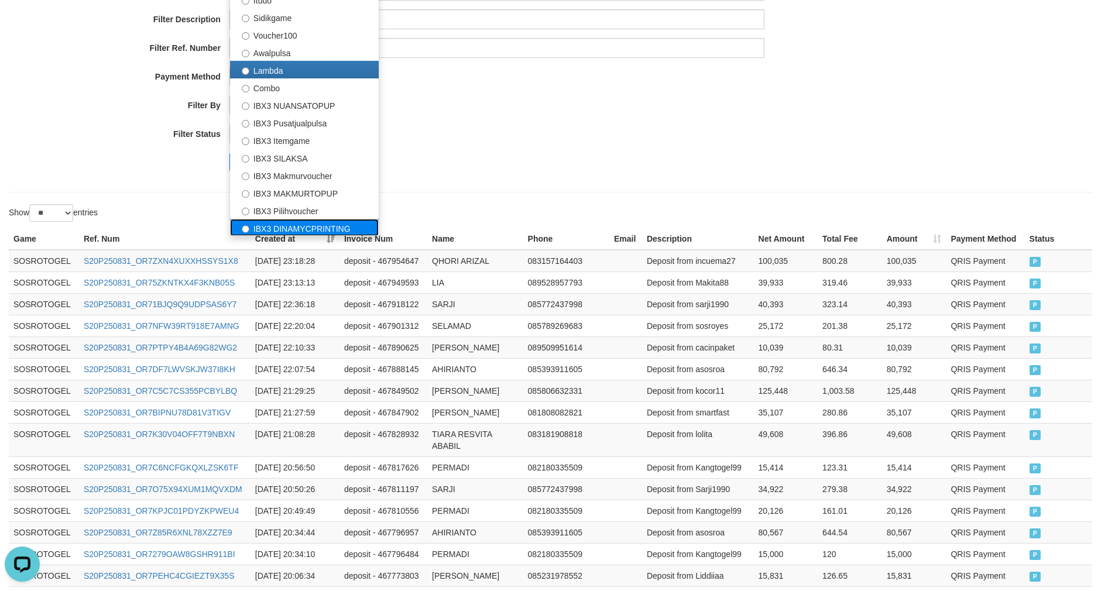
click at [305, 224] on label "IBX3 DINAMYCPRINTING" at bounding box center [304, 228] width 149 height 18
select select "**********"
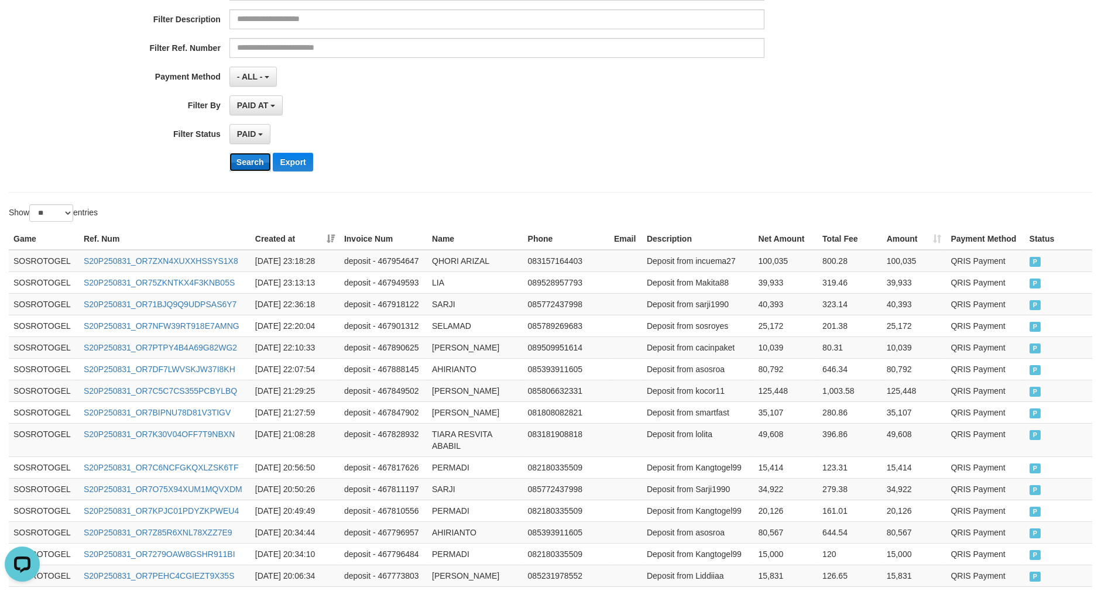
click at [255, 164] on button "Search" at bounding box center [250, 162] width 42 height 19
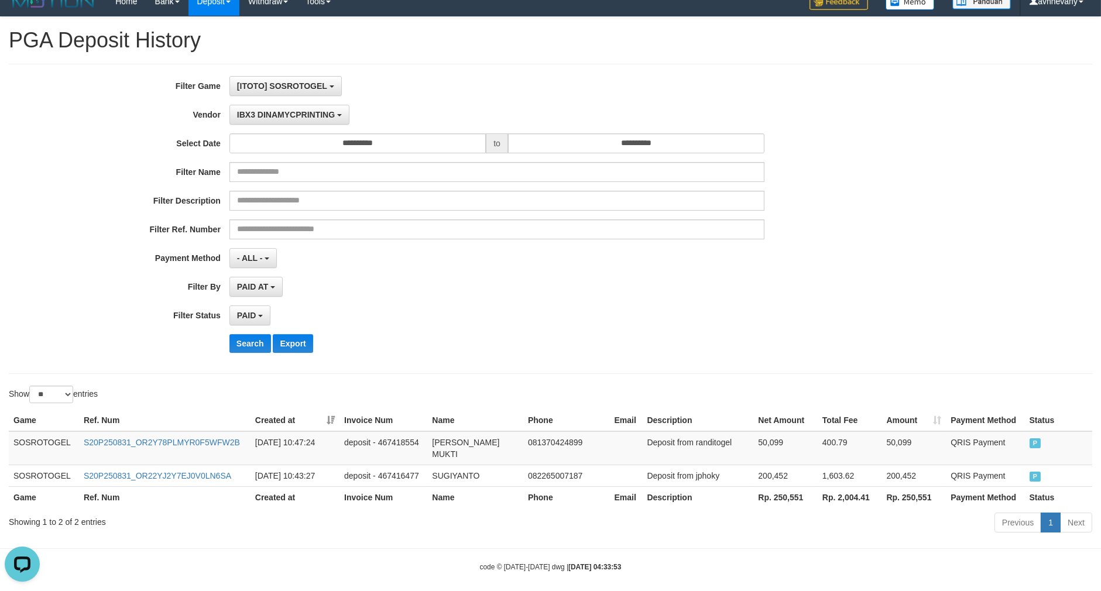
click at [781, 486] on th "Rp. 250,551" at bounding box center [785, 497] width 64 height 22
copy th "250,551"
